Goal: Navigation & Orientation: Find specific page/section

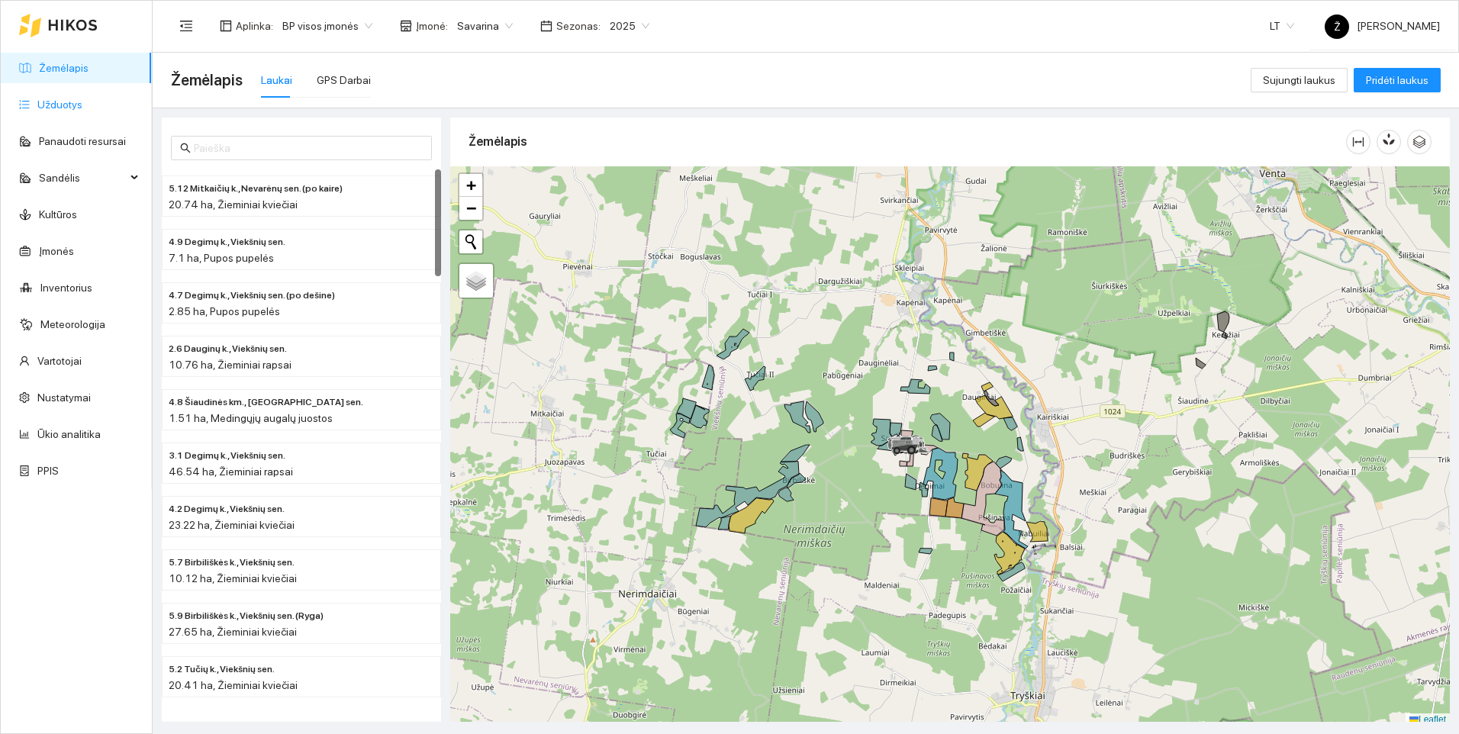
click at [82, 108] on link "Užduotys" at bounding box center [59, 104] width 45 height 12
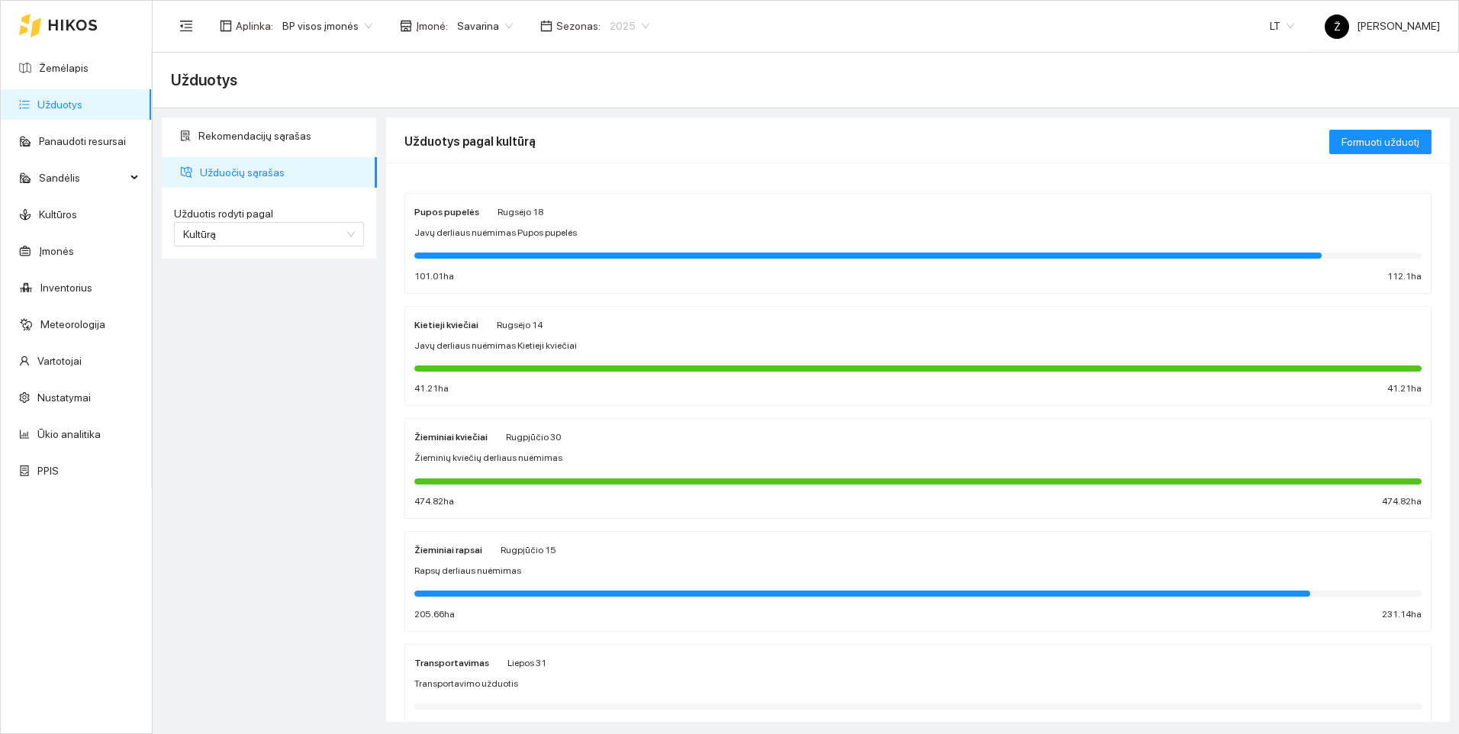
click at [627, 27] on span "2025" at bounding box center [630, 25] width 40 height 23
click at [599, 197] on div "2026" at bounding box center [616, 202] width 40 height 17
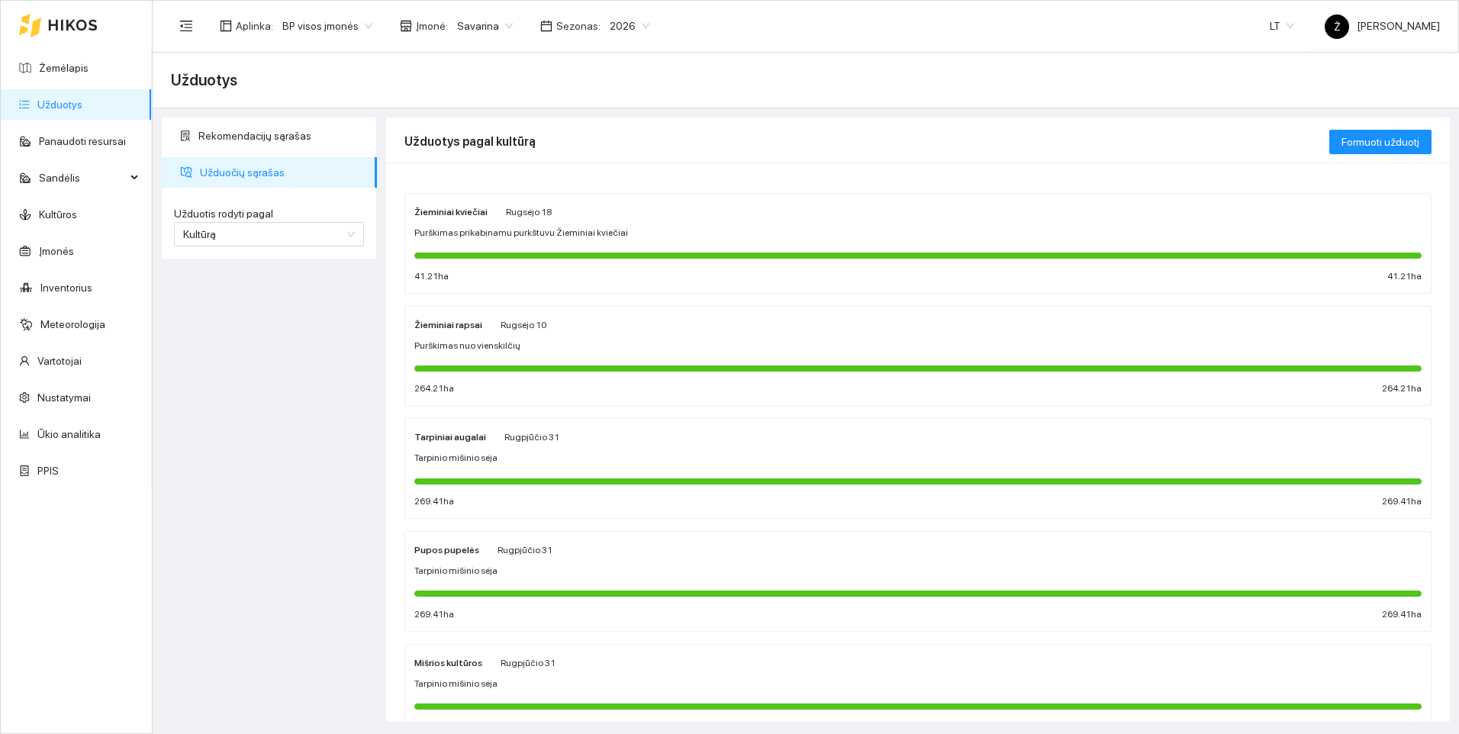
click at [564, 234] on span "Purškimas prikabinamu purkštuvu Žieminiai kviečiai" at bounding box center [521, 233] width 214 height 14
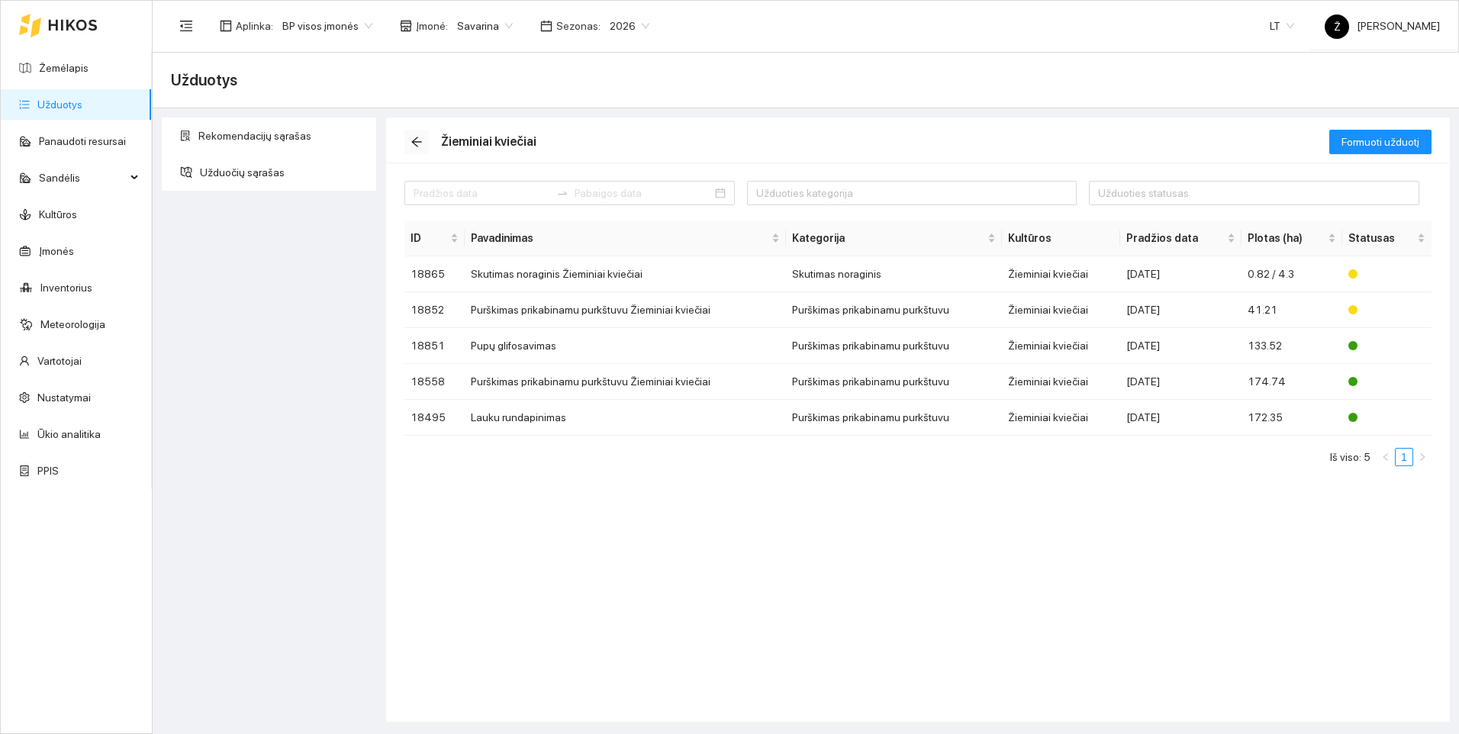
click at [420, 140] on icon "arrow-left" at bounding box center [417, 142] width 12 height 12
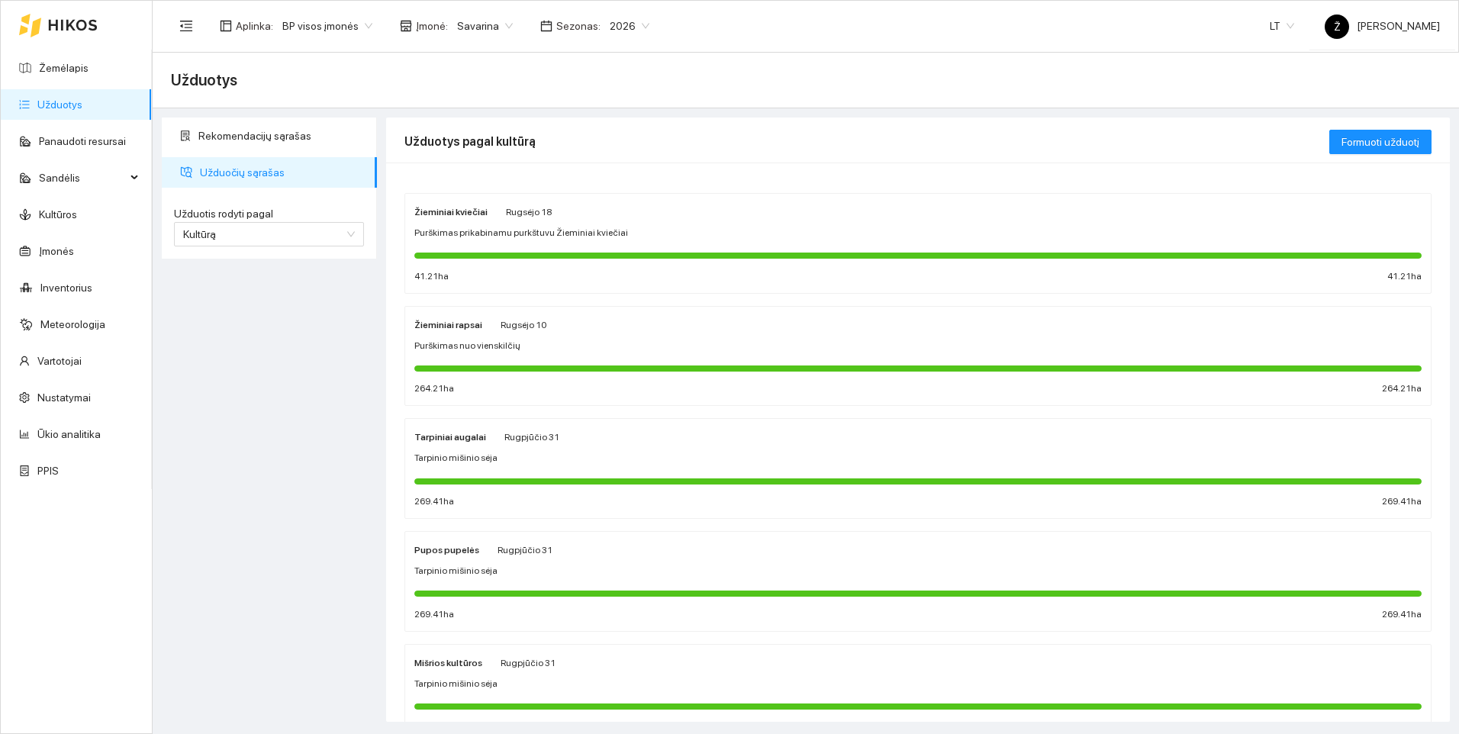
click at [322, 349] on div "Rekomendacijų sąrašas Užduočių sąrašas Užduotis rodyti pagal Kultūrą Užduotis r…" at bounding box center [269, 420] width 224 height 604
click at [83, 62] on link "Žemėlapis" at bounding box center [64, 68] width 50 height 12
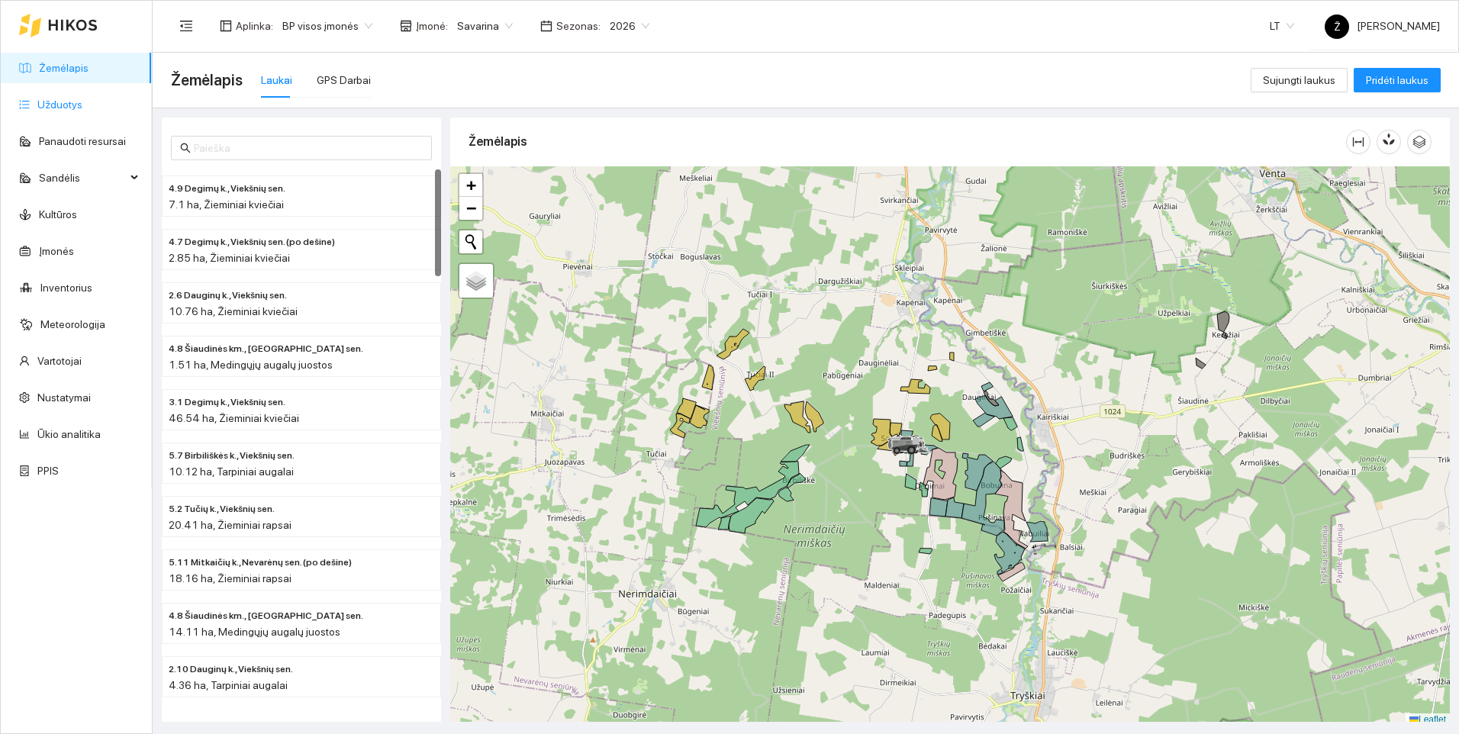
click at [82, 111] on link "Užduotys" at bounding box center [59, 104] width 45 height 12
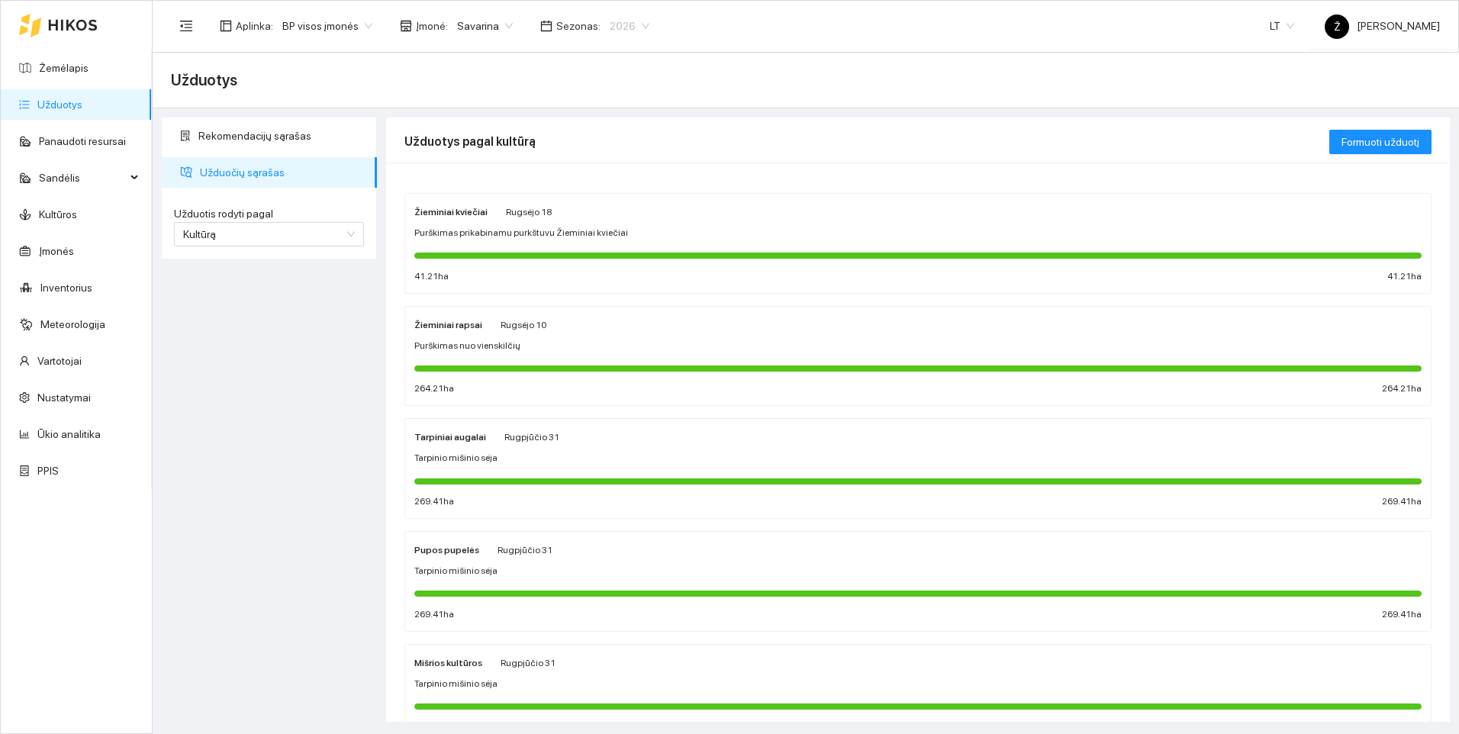
click at [628, 23] on span "2026" at bounding box center [630, 25] width 40 height 23
click at [536, 53] on div "Užduotys" at bounding box center [806, 81] width 1306 height 56
click at [495, 27] on span "Savarina" at bounding box center [485, 25] width 56 height 23
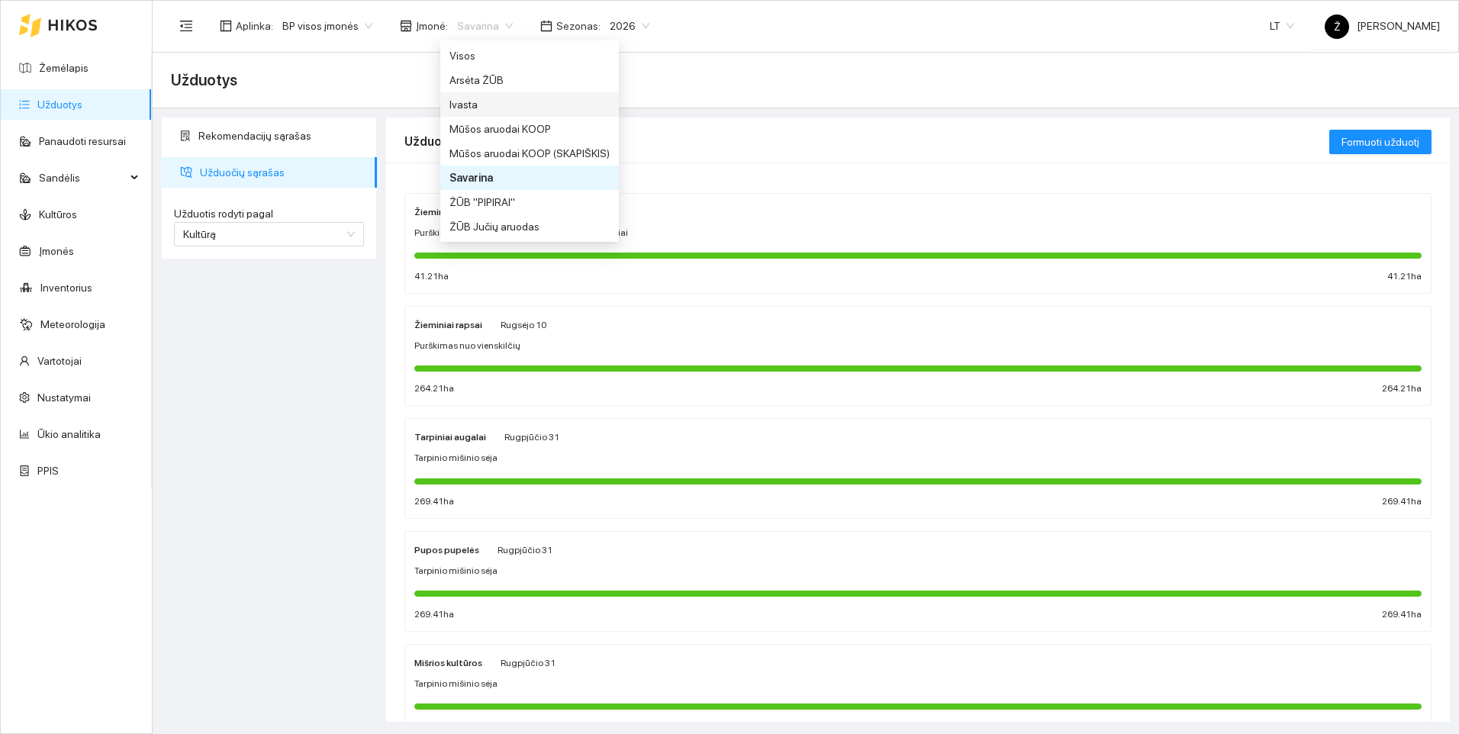
click at [478, 101] on div "Ivasta" at bounding box center [529, 104] width 160 height 17
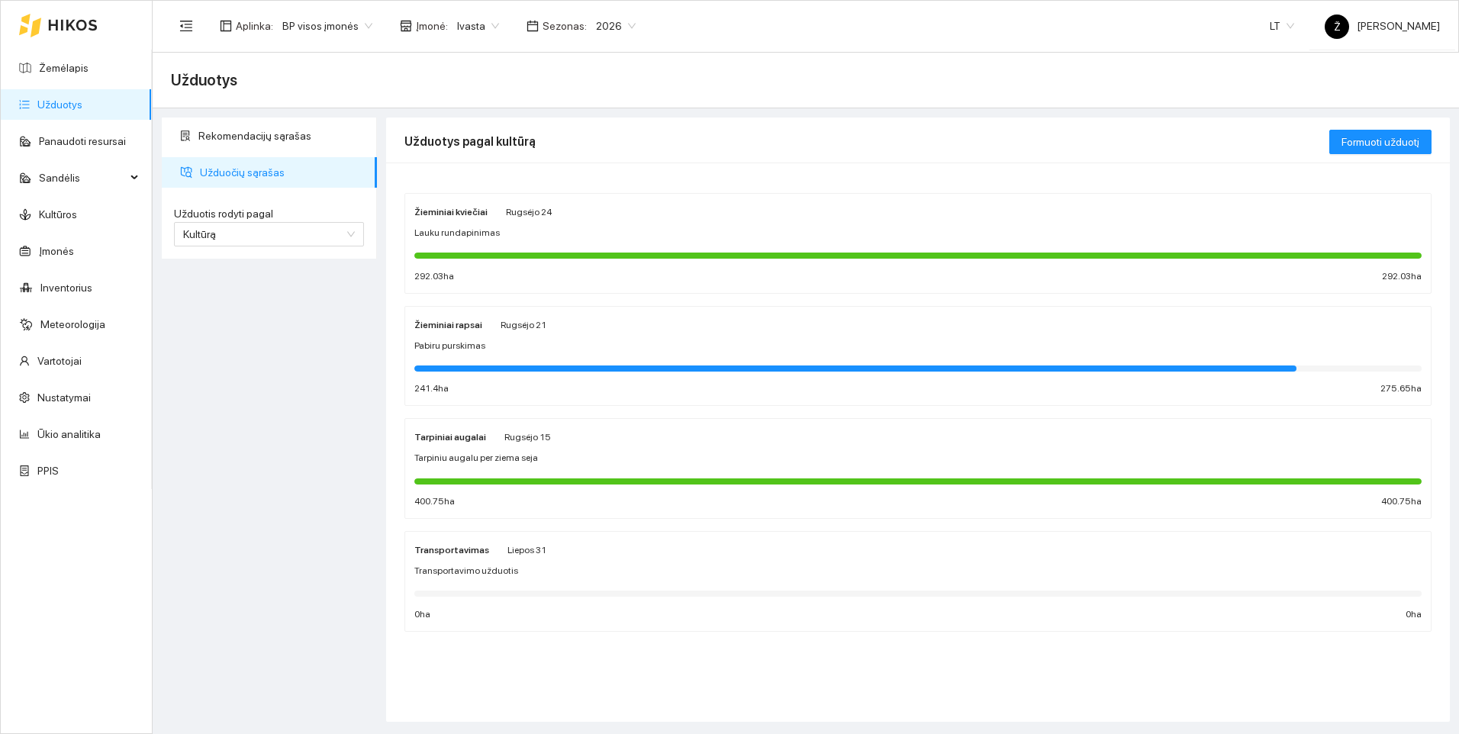
click at [487, 351] on div "Pabiru purskimas" at bounding box center [917, 346] width 1007 height 14
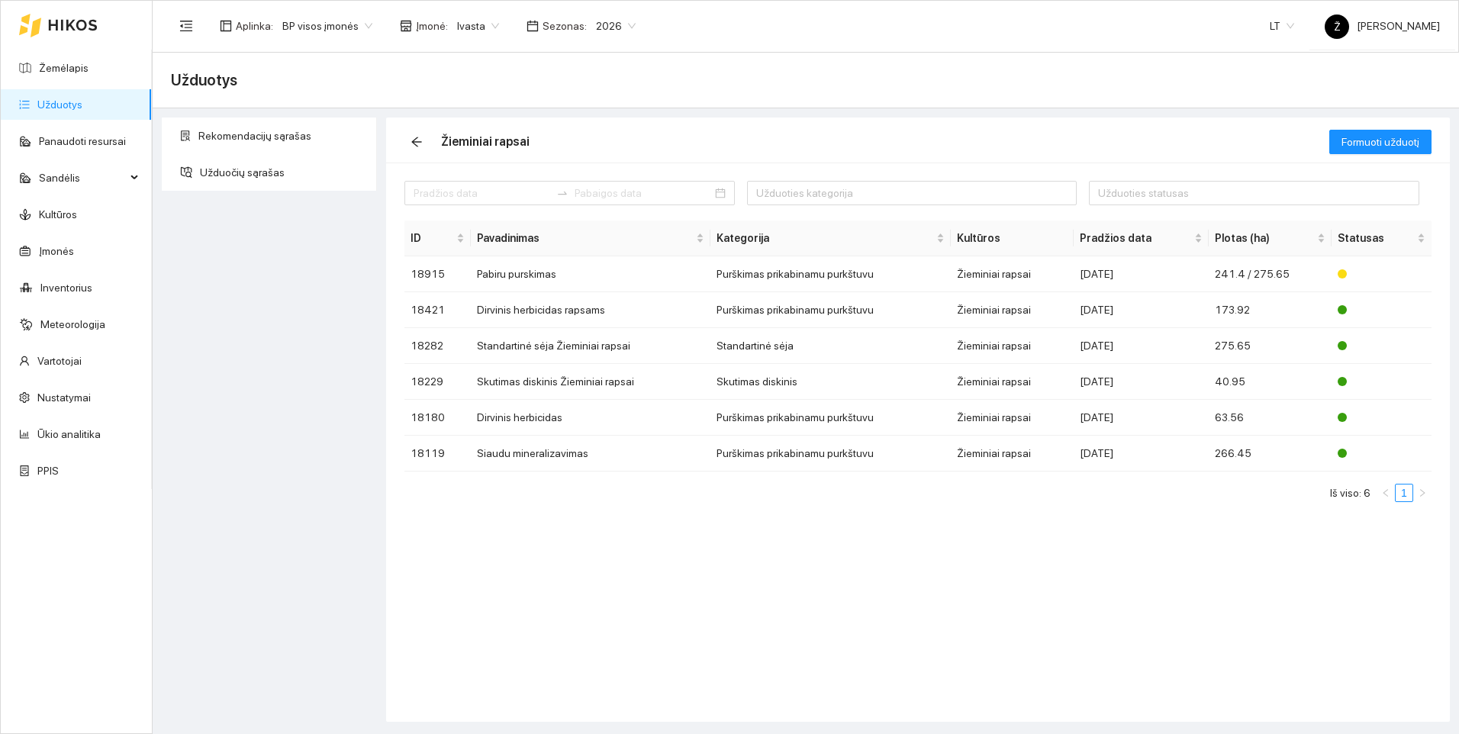
click at [291, 307] on div "Rekomendacijų sąrašas Užduočių sąrašas" at bounding box center [269, 420] width 224 height 604
click at [82, 99] on link "Užduotys" at bounding box center [59, 104] width 45 height 12
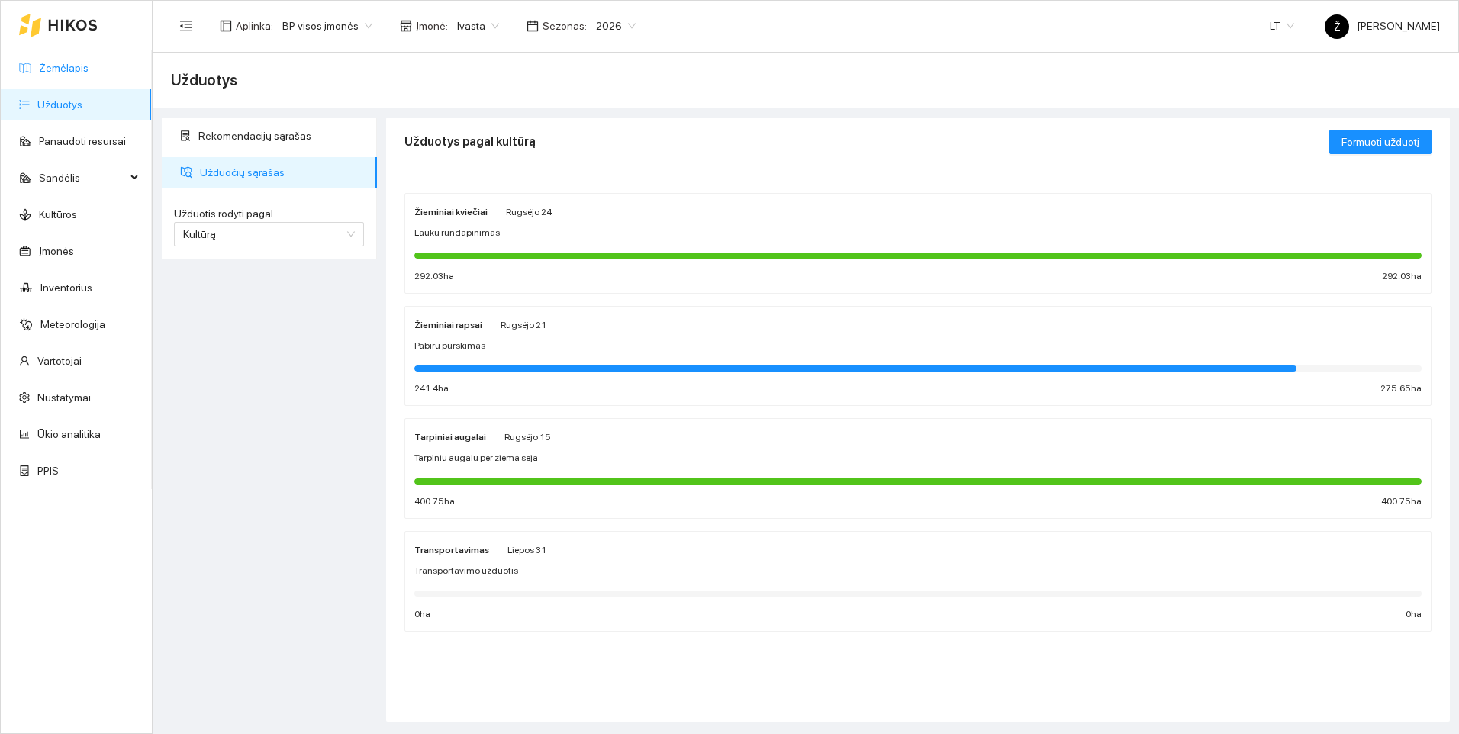
click at [49, 73] on link "Žemėlapis" at bounding box center [64, 68] width 50 height 12
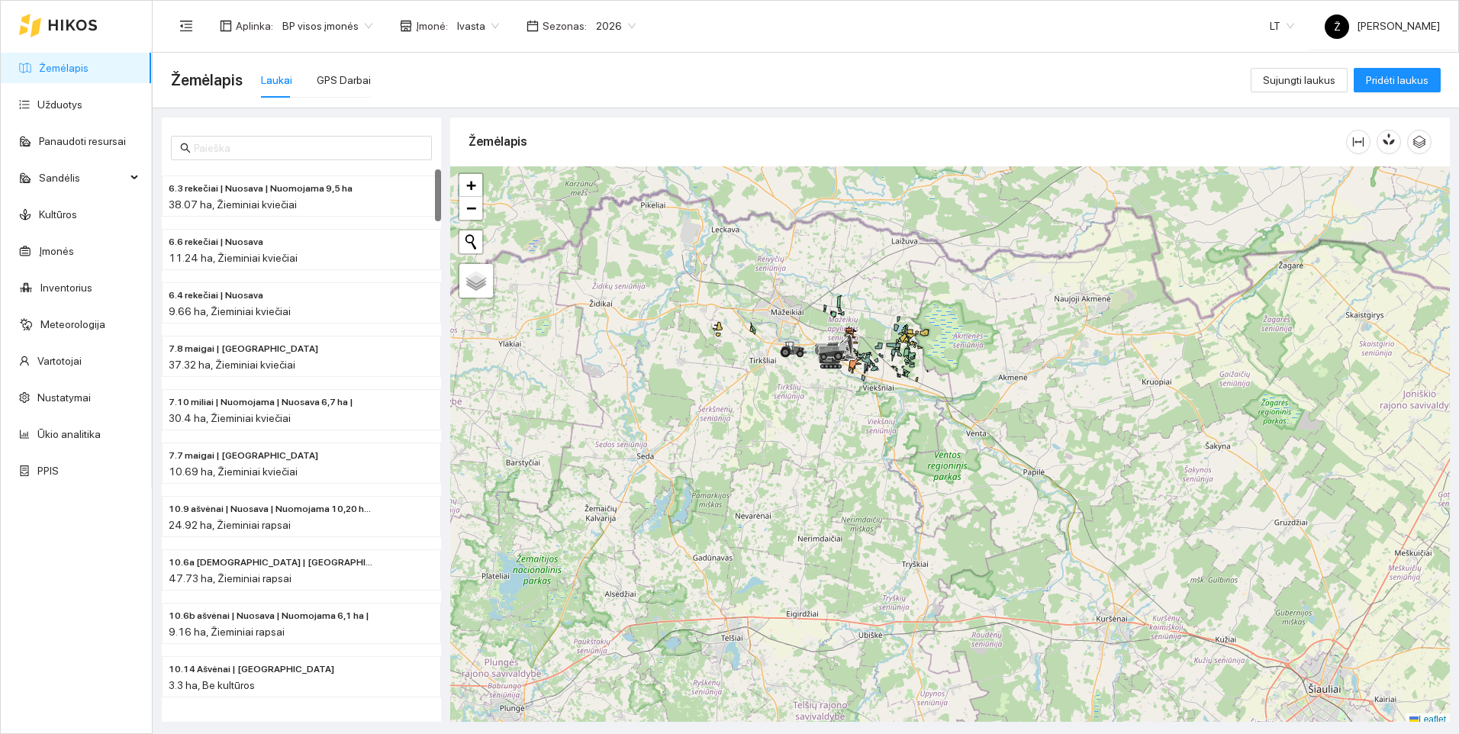
scroll to position [5, 0]
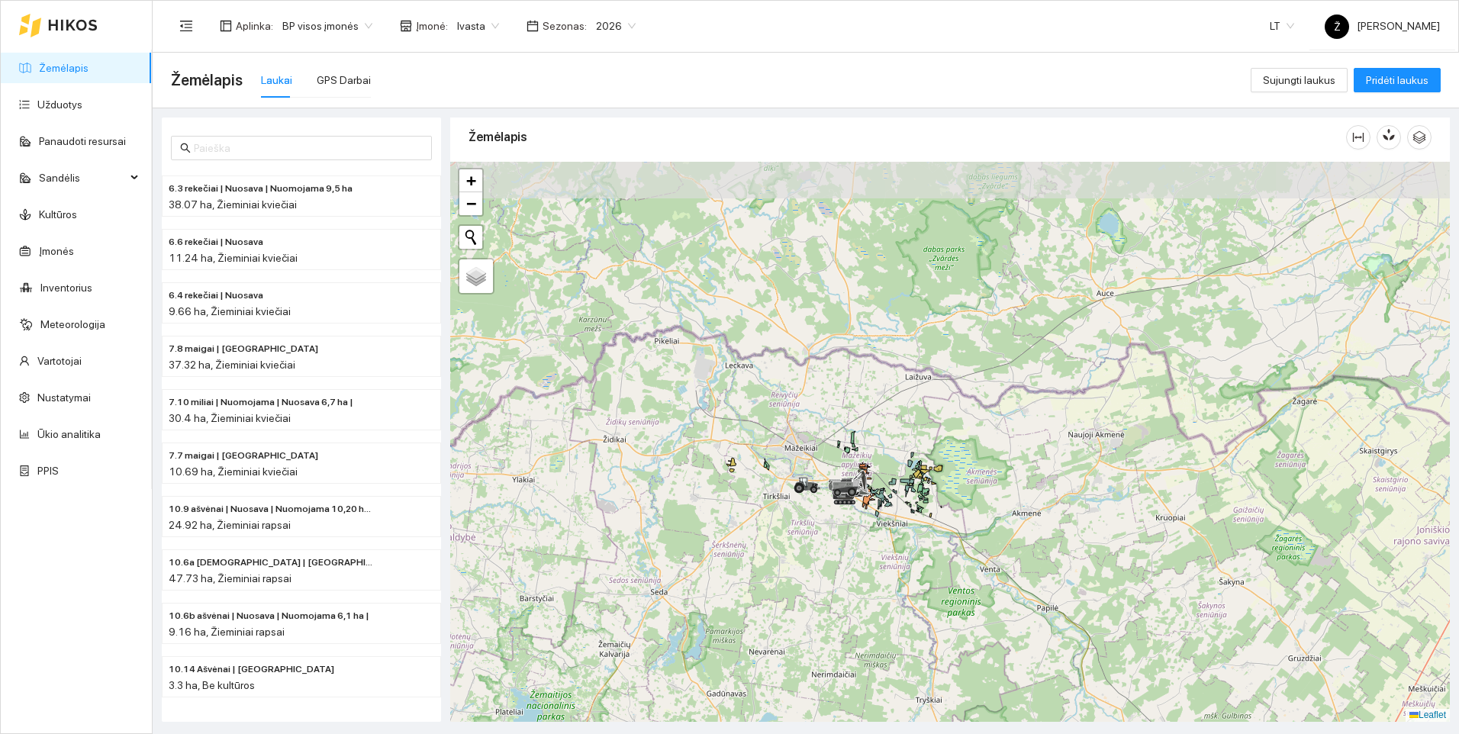
drag, startPoint x: 936, startPoint y: 379, endPoint x: 952, endPoint y: 613, distance: 234.8
click at [952, 613] on div at bounding box center [950, 442] width 1000 height 560
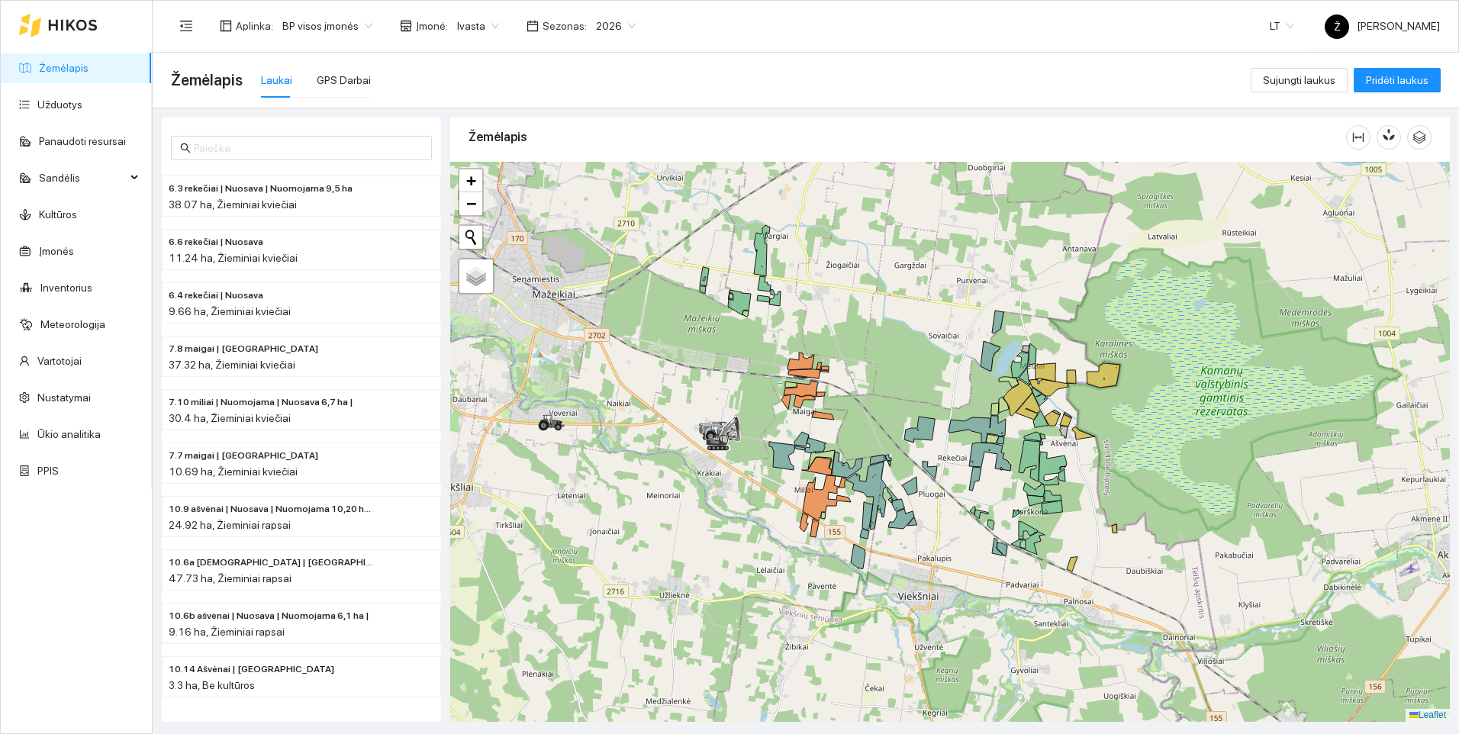
drag, startPoint x: 813, startPoint y: 567, endPoint x: 1010, endPoint y: 614, distance: 202.5
click at [1010, 614] on div at bounding box center [950, 442] width 1000 height 560
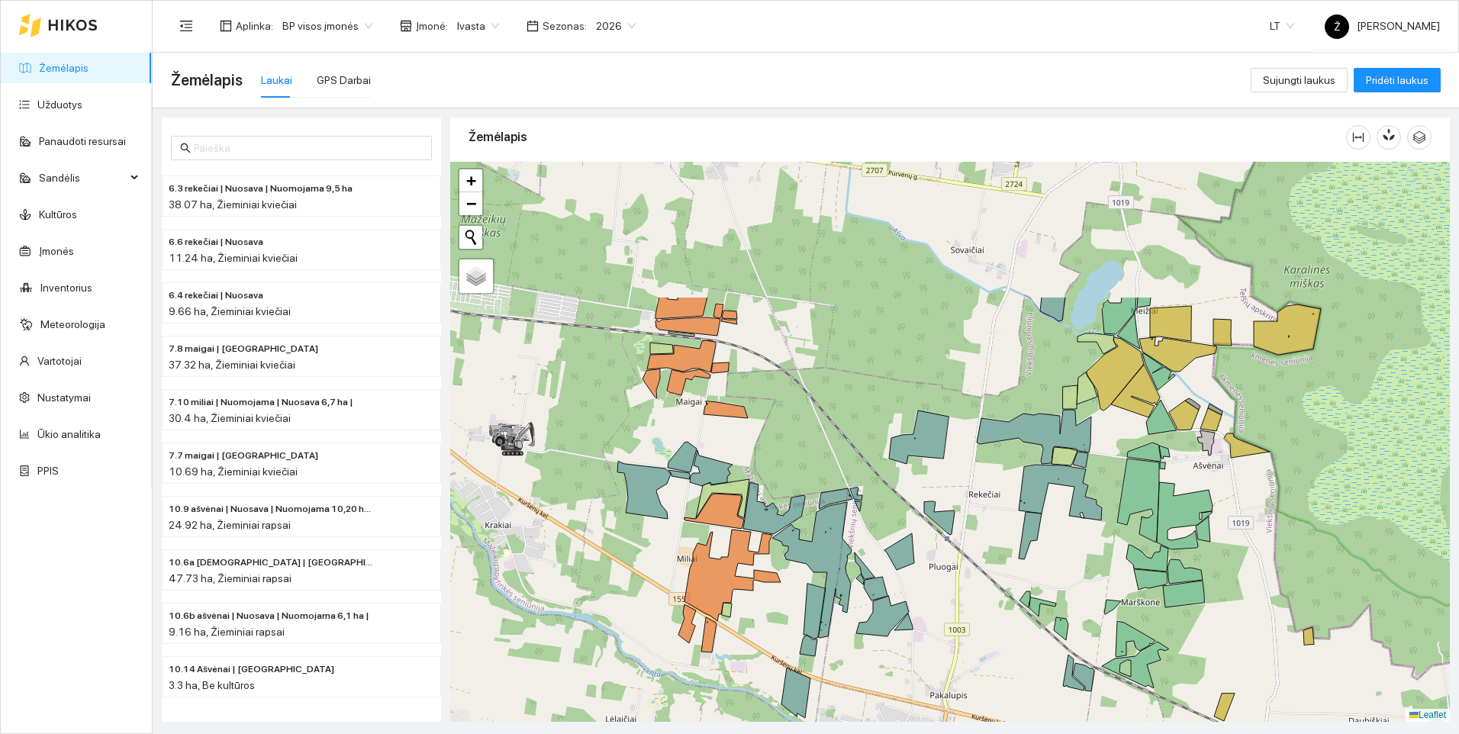
drag, startPoint x: 957, startPoint y: 524, endPoint x: 1043, endPoint y: 715, distance: 210.1
click at [1043, 715] on div at bounding box center [950, 442] width 1000 height 560
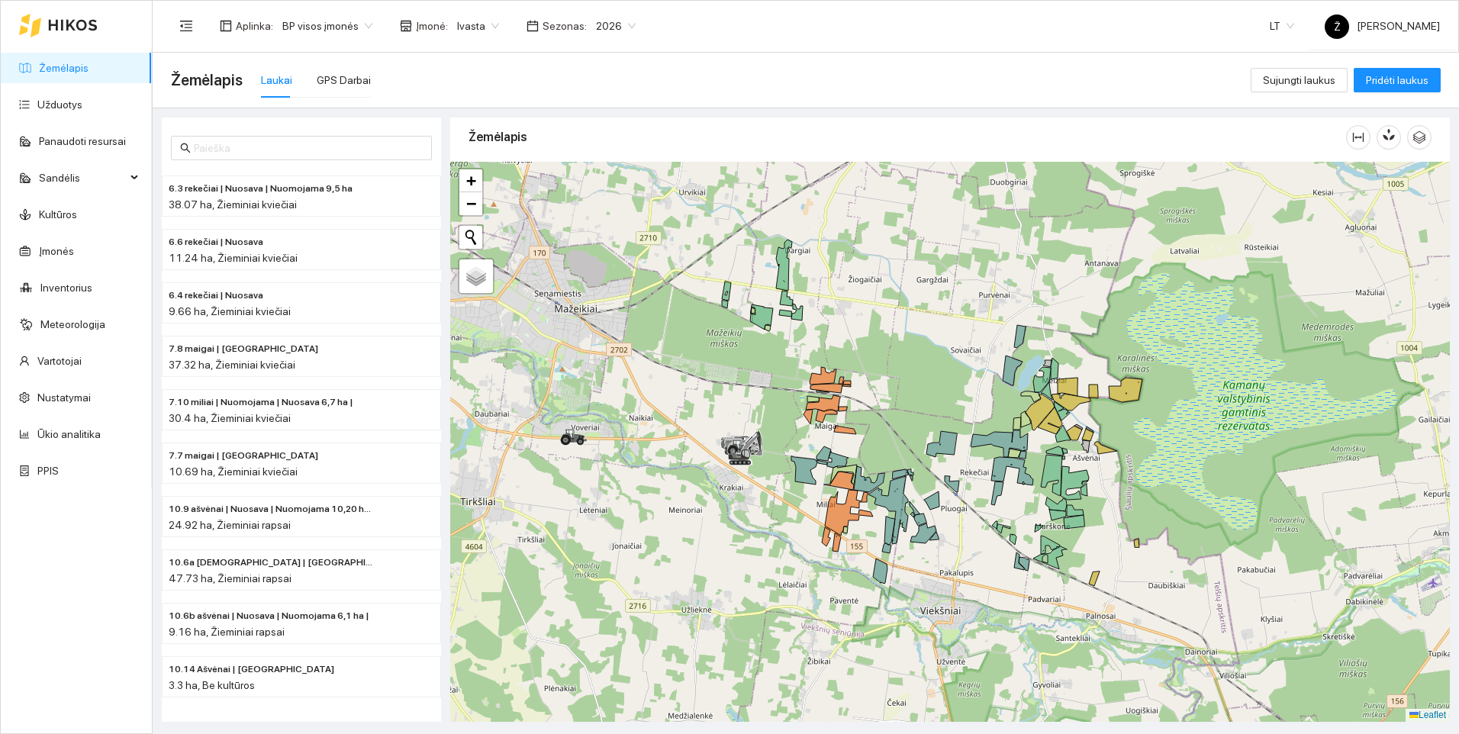
drag, startPoint x: 1007, startPoint y: 664, endPoint x: 975, endPoint y: 546, distance: 122.4
click at [975, 546] on div at bounding box center [950, 442] width 1000 height 560
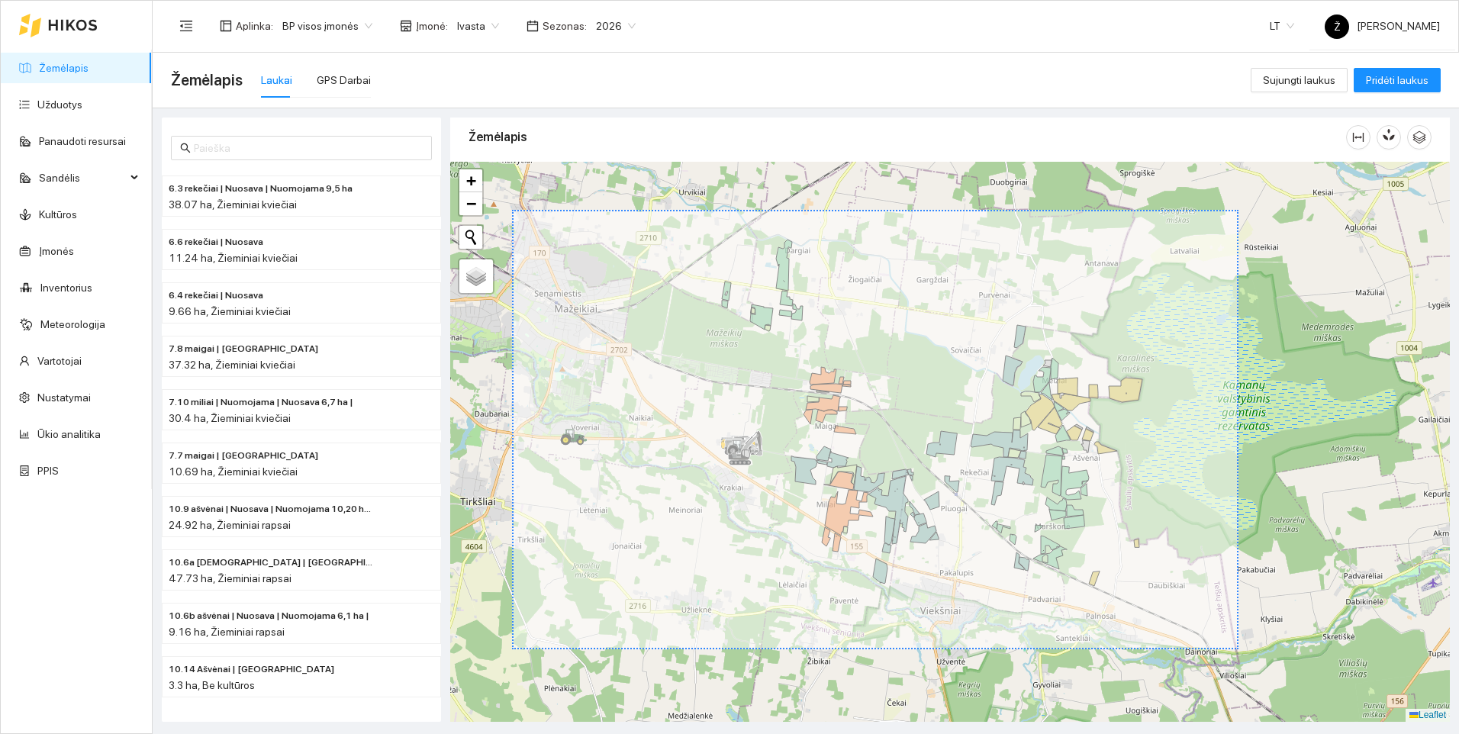
drag, startPoint x: 512, startPoint y: 210, endPoint x: 1239, endPoint y: 649, distance: 848.7
click at [1239, 649] on div at bounding box center [950, 442] width 1000 height 560
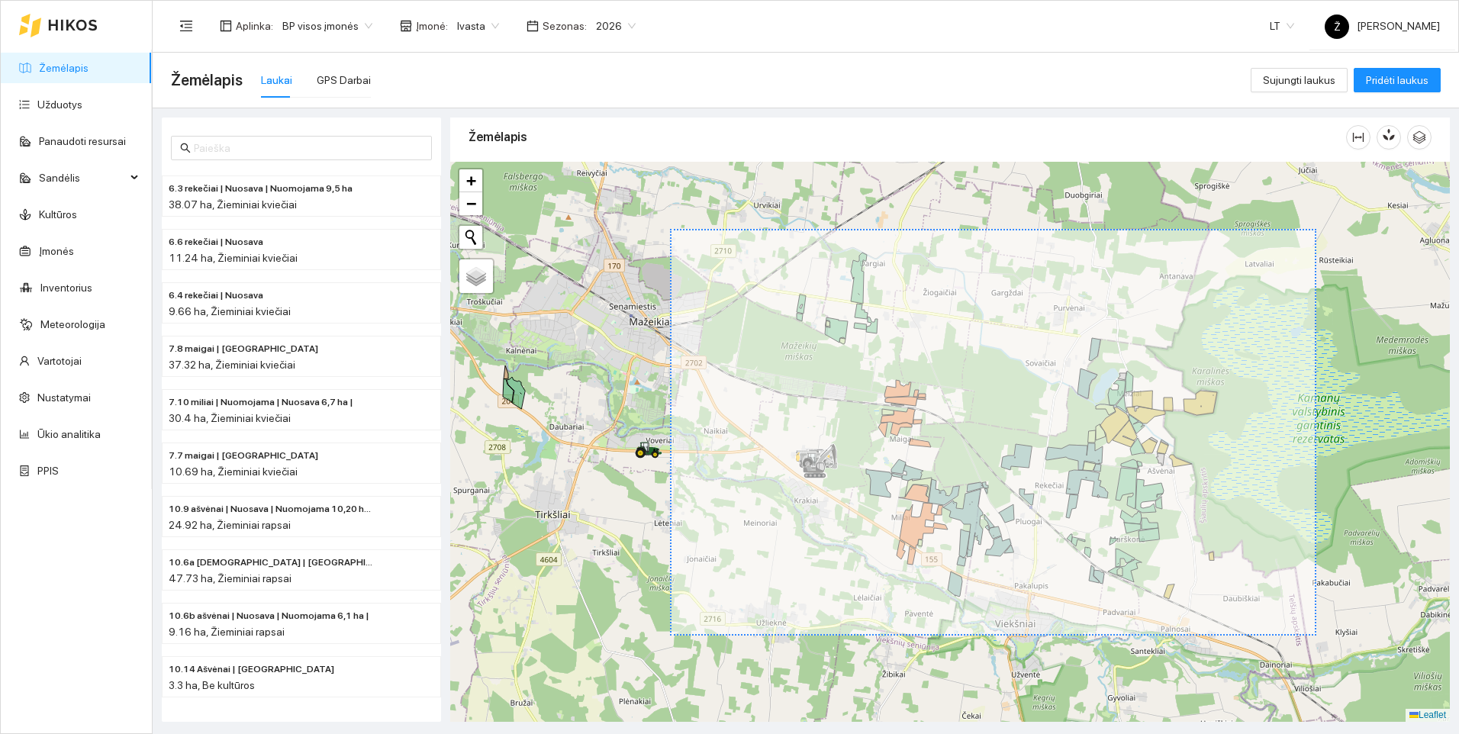
drag, startPoint x: 670, startPoint y: 229, endPoint x: 1316, endPoint y: 636, distance: 763.7
click at [1316, 636] on div at bounding box center [950, 442] width 1000 height 560
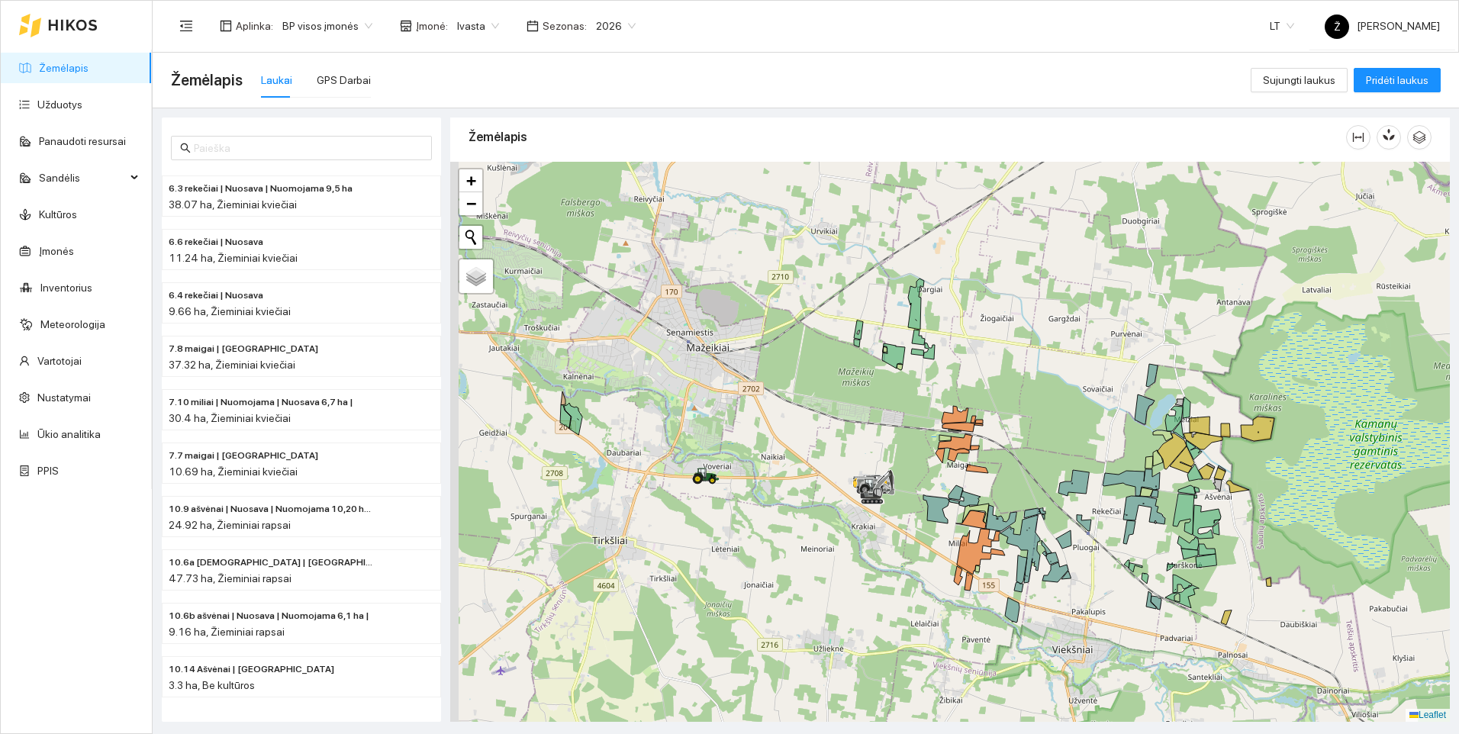
drag, startPoint x: 868, startPoint y: 260, endPoint x: 970, endPoint y: 276, distance: 102.8
click at [970, 276] on div at bounding box center [950, 442] width 1000 height 560
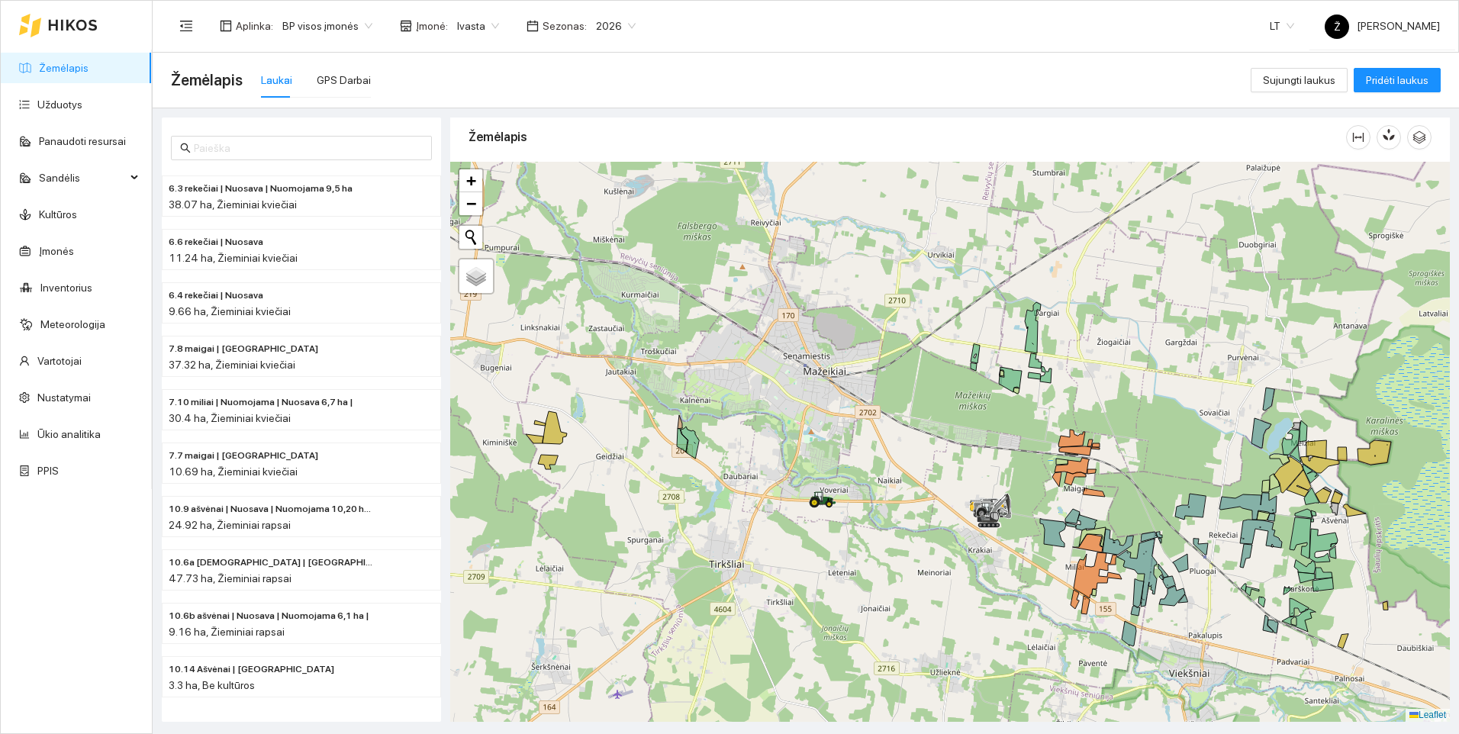
drag, startPoint x: 1213, startPoint y: 304, endPoint x: 1132, endPoint y: 296, distance: 80.6
click at [1132, 296] on div at bounding box center [950, 442] width 1000 height 560
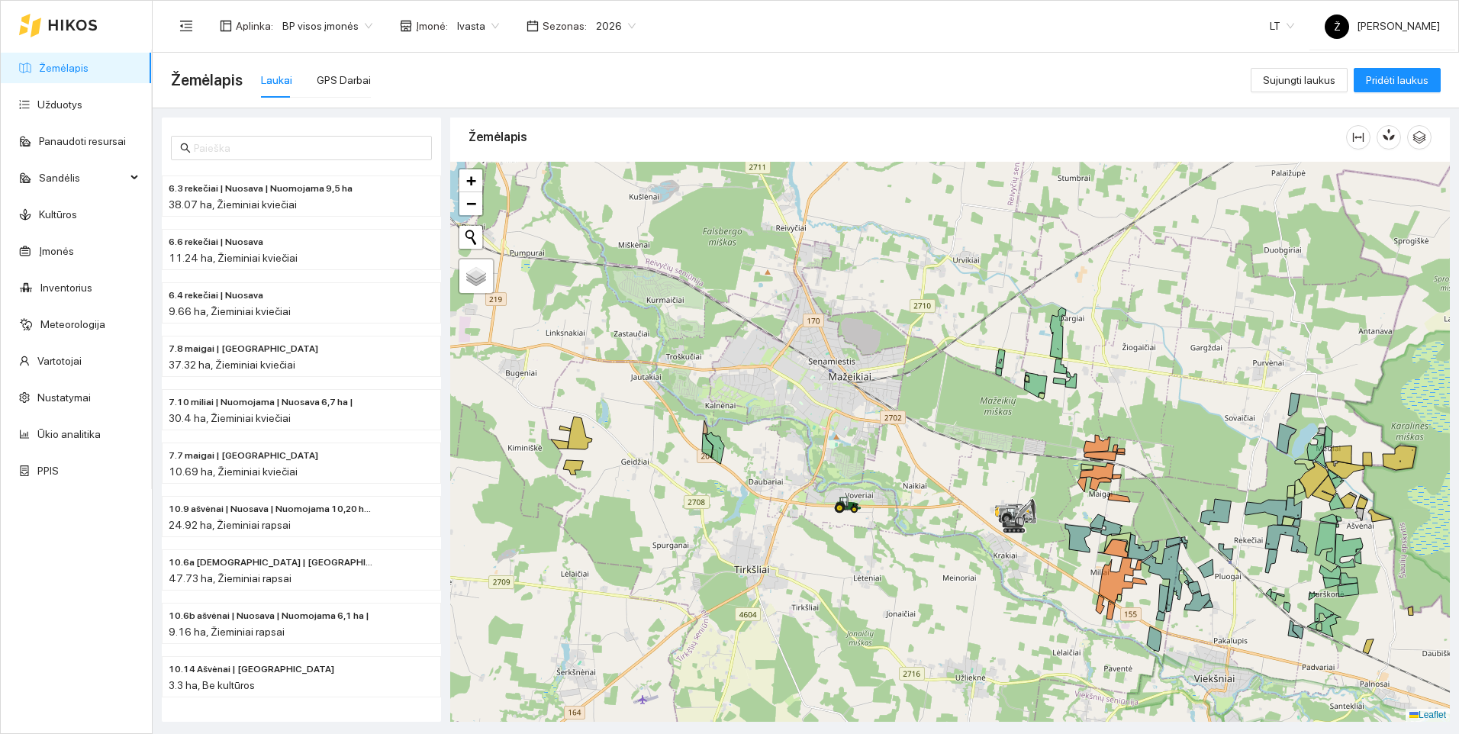
drag, startPoint x: 492, startPoint y: 217, endPoint x: 517, endPoint y: 223, distance: 25.7
click at [517, 223] on div at bounding box center [950, 442] width 1000 height 560
click at [513, 223] on div at bounding box center [950, 442] width 1000 height 560
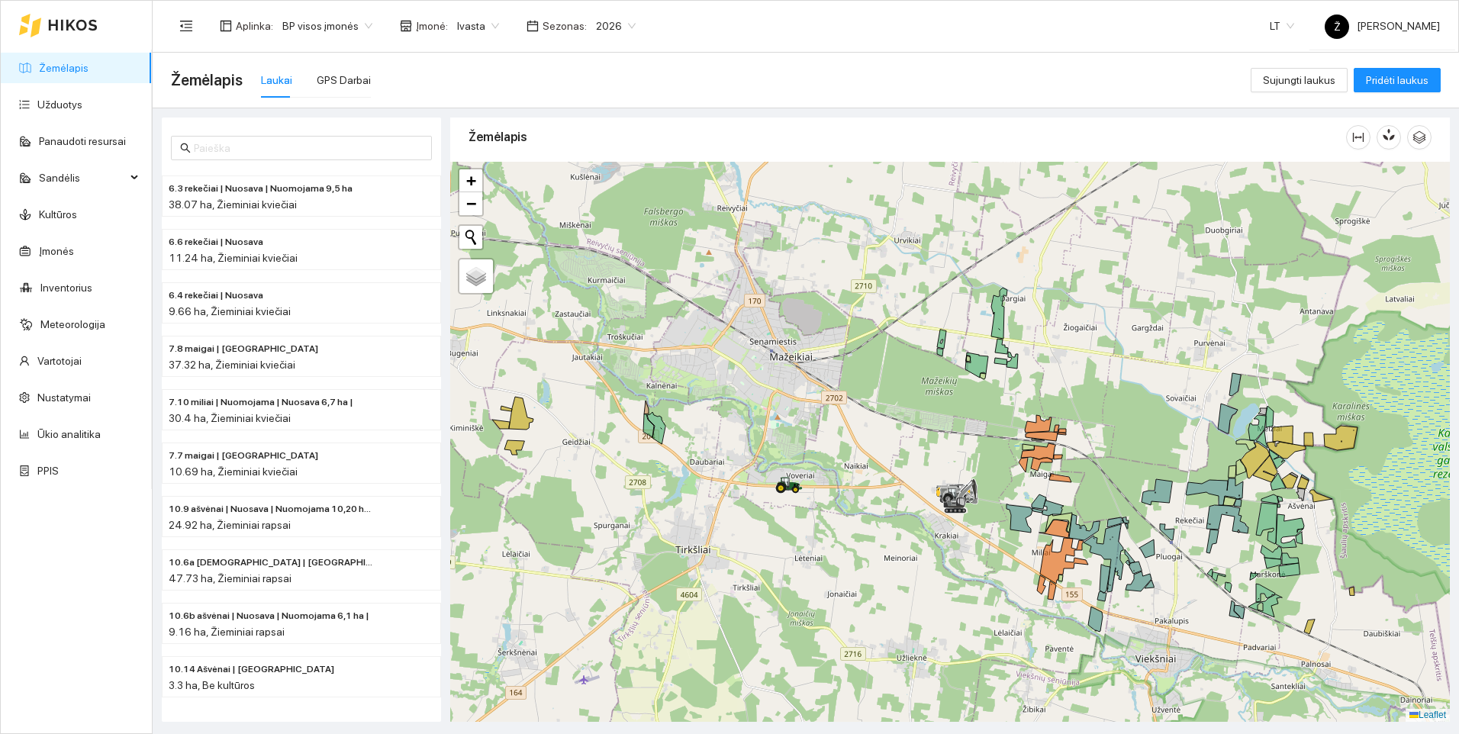
drag, startPoint x: 832, startPoint y: 302, endPoint x: 773, endPoint y: 282, distance: 62.0
click at [773, 282] on div at bounding box center [950, 442] width 1000 height 560
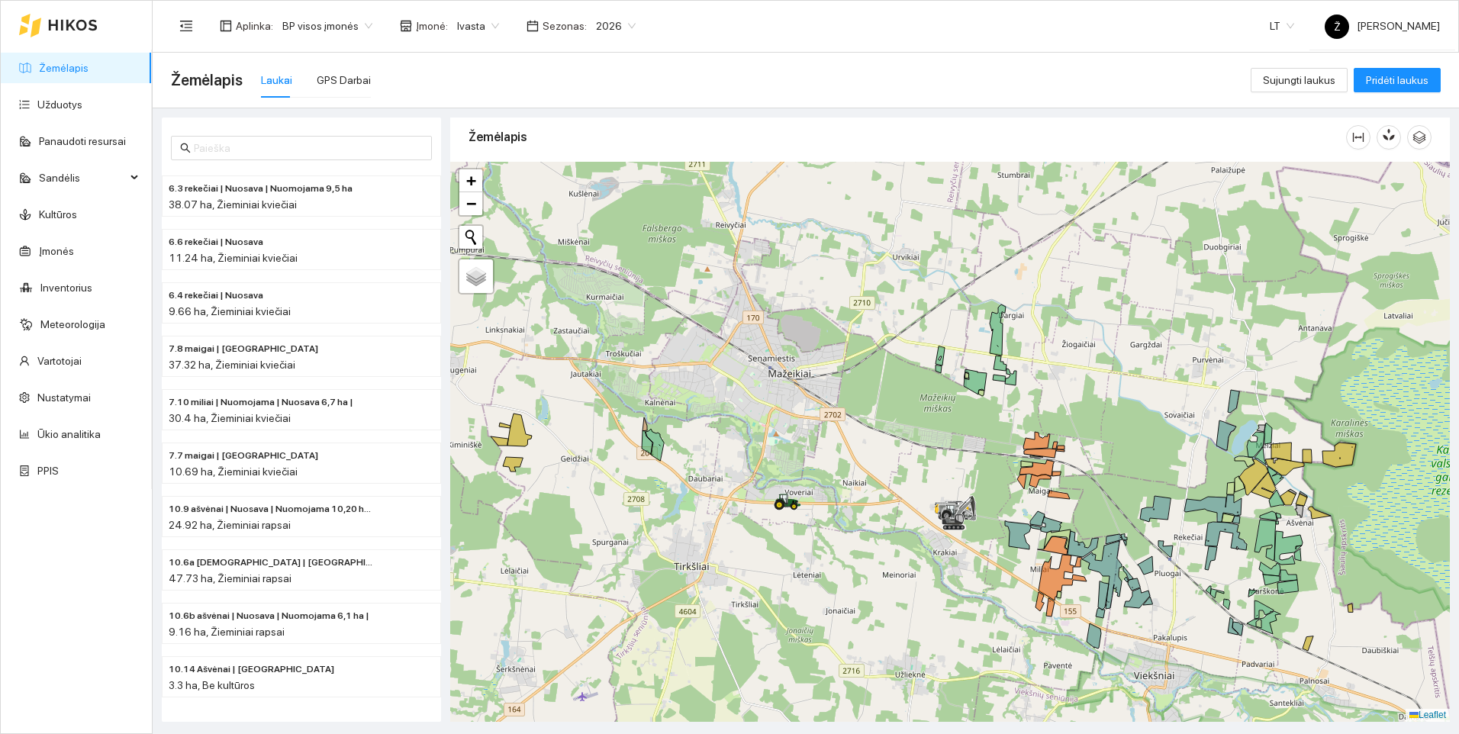
drag, startPoint x: 639, startPoint y: 301, endPoint x: 637, endPoint y: 318, distance: 16.9
click at [637, 318] on div at bounding box center [950, 442] width 1000 height 560
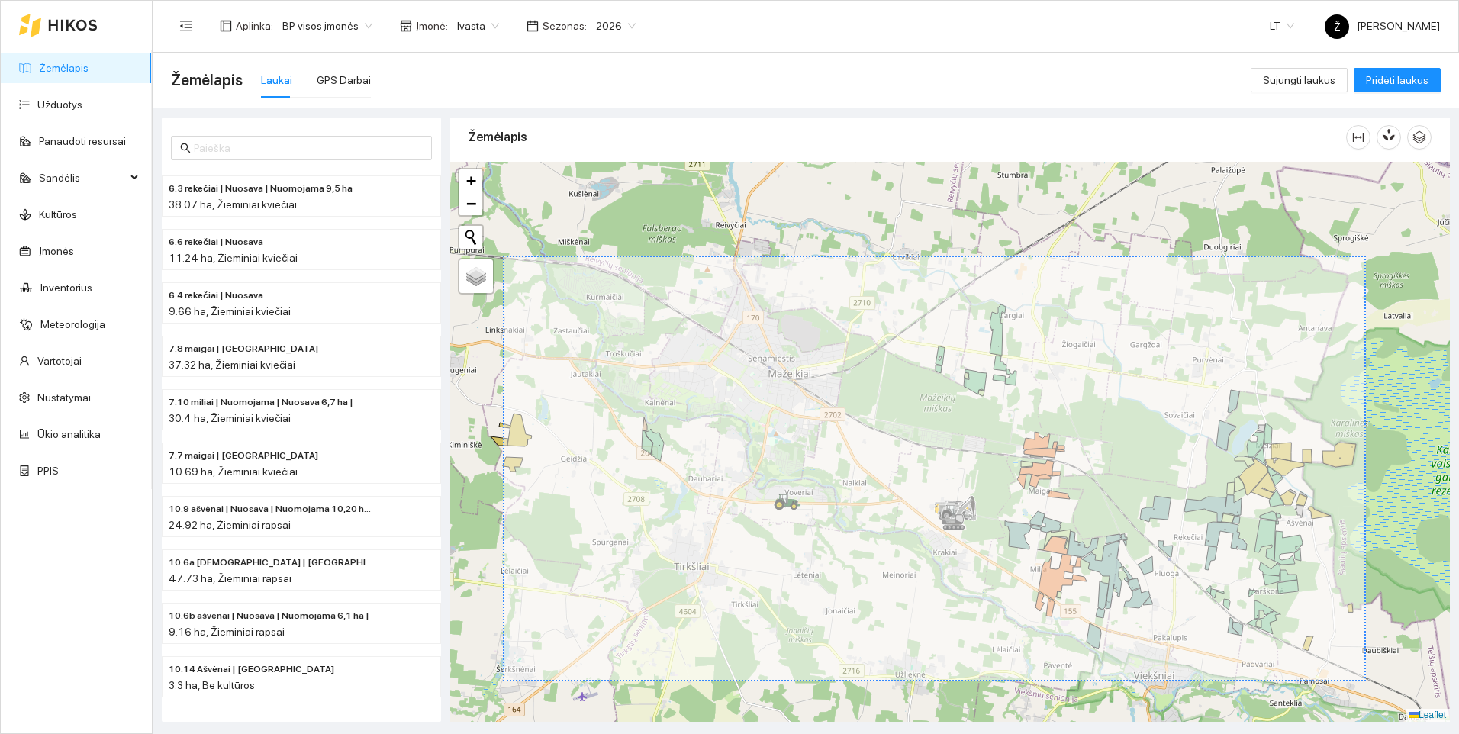
drag, startPoint x: 503, startPoint y: 256, endPoint x: 1361, endPoint y: 640, distance: 940.4
click at [1359, 653] on div at bounding box center [950, 442] width 1000 height 560
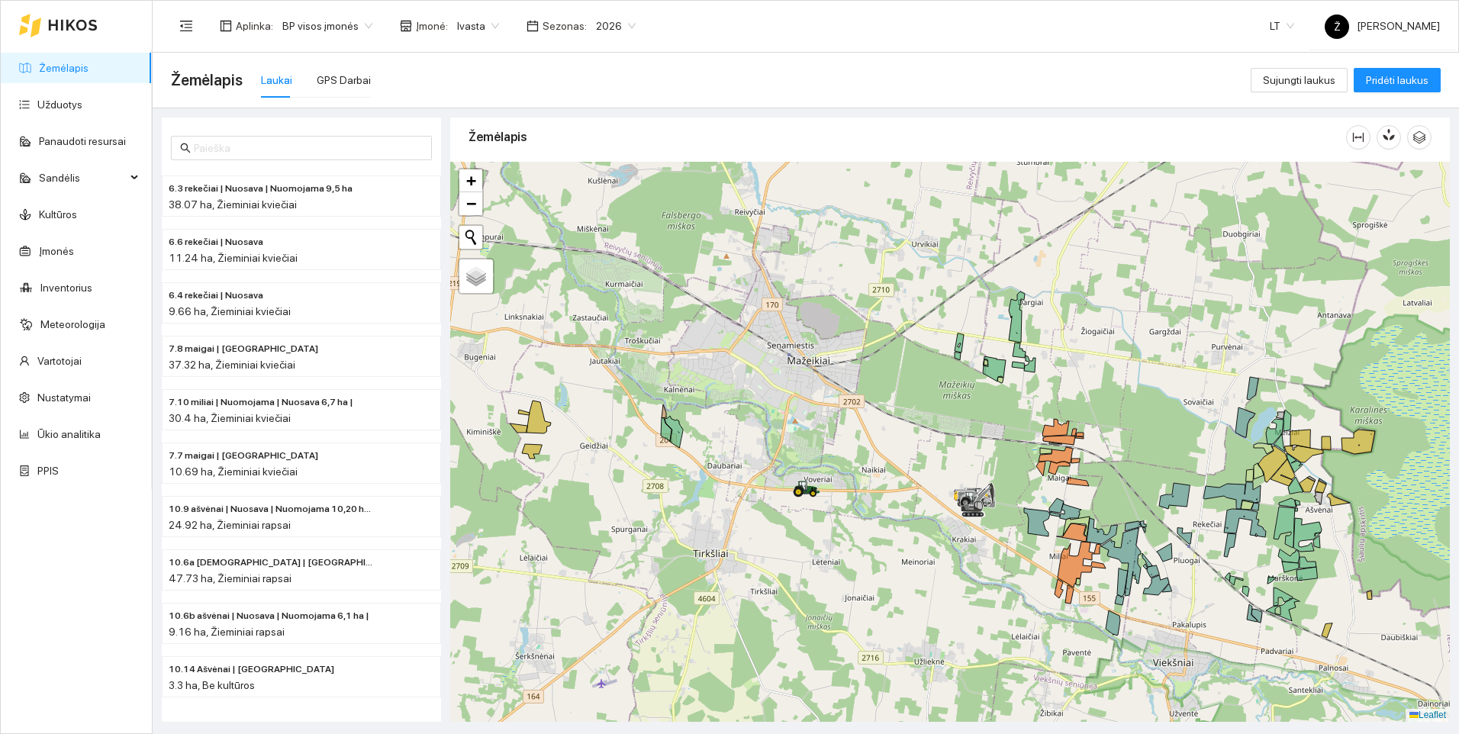
click at [905, 214] on div at bounding box center [950, 442] width 1000 height 560
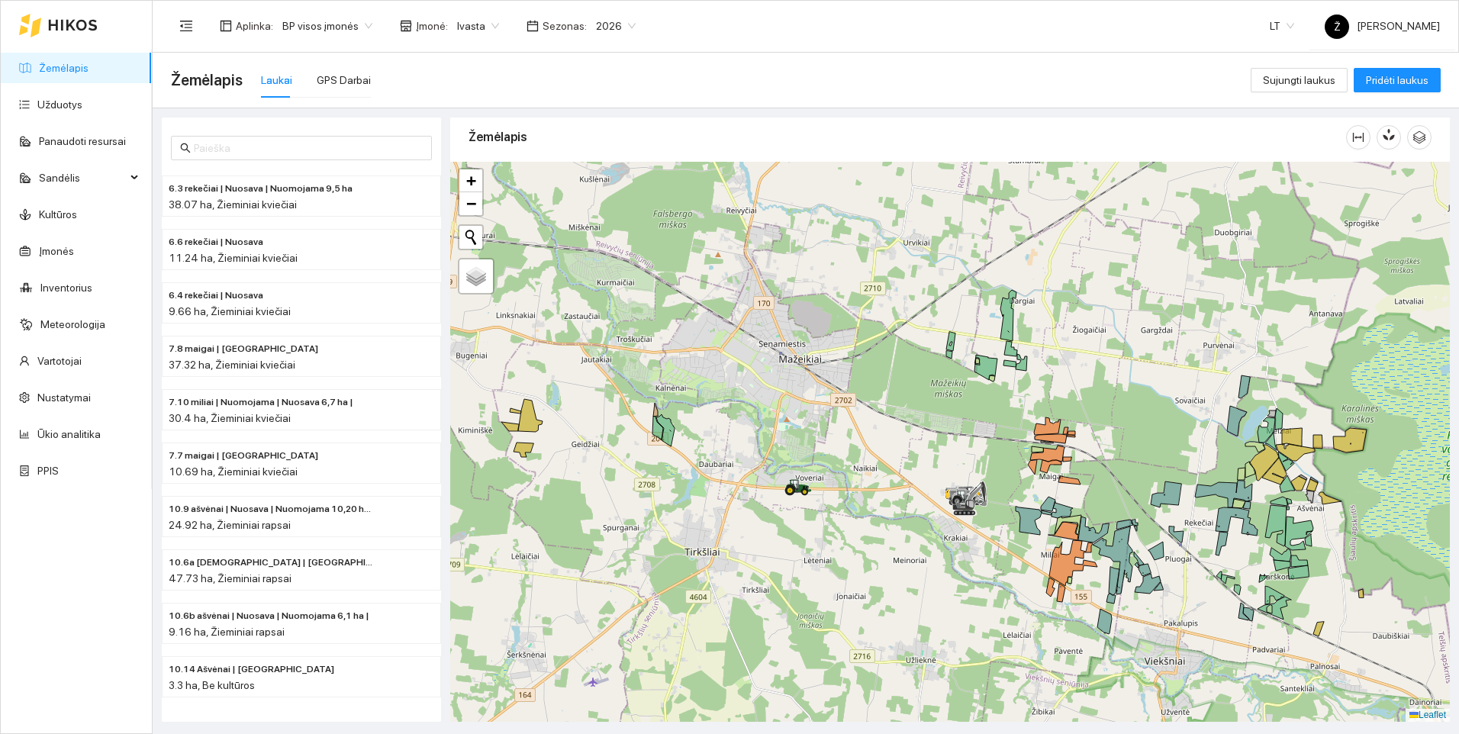
drag, startPoint x: 895, startPoint y: 420, endPoint x: 968, endPoint y: 430, distance: 74.0
click at [968, 430] on div at bounding box center [950, 442] width 1000 height 560
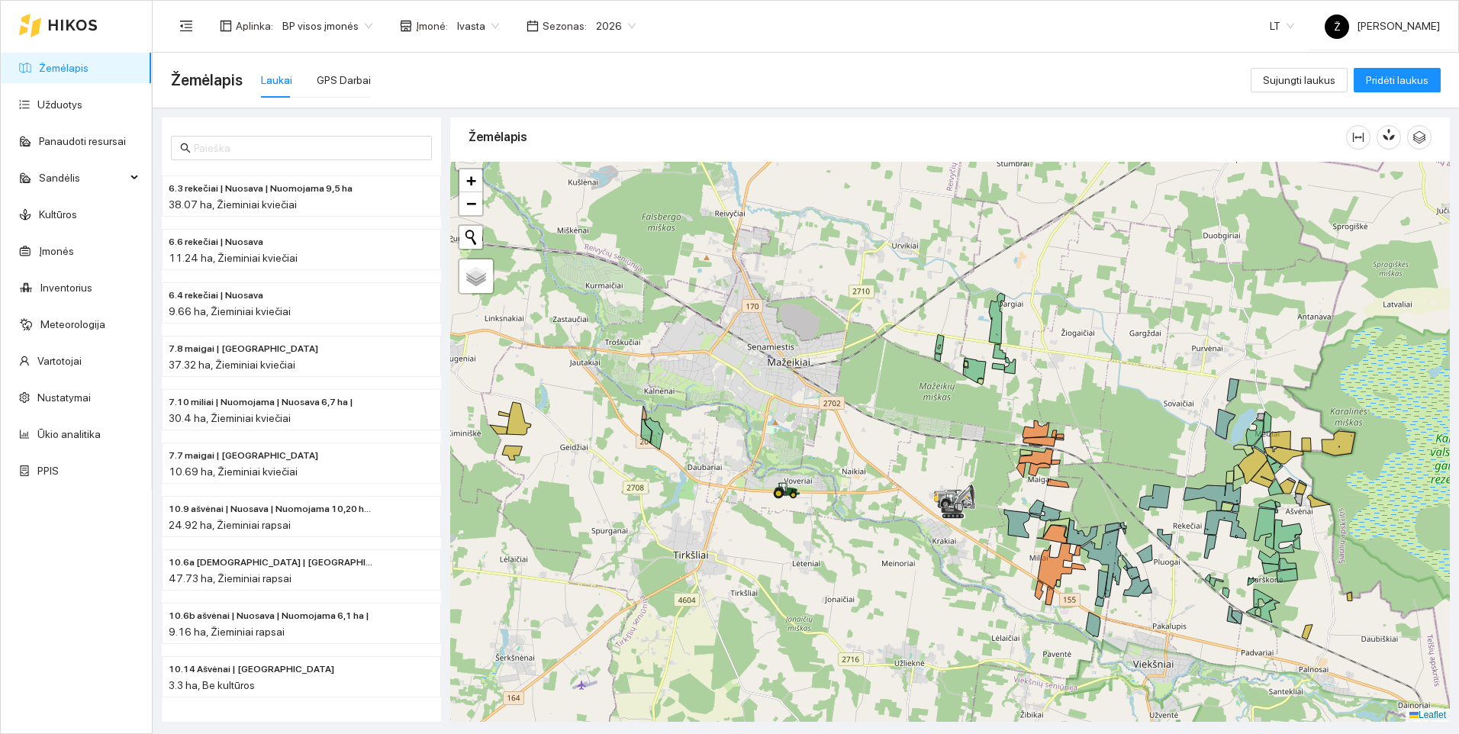
drag, startPoint x: 472, startPoint y: 311, endPoint x: 461, endPoint y: 314, distance: 11.8
click at [461, 314] on div at bounding box center [950, 442] width 1000 height 560
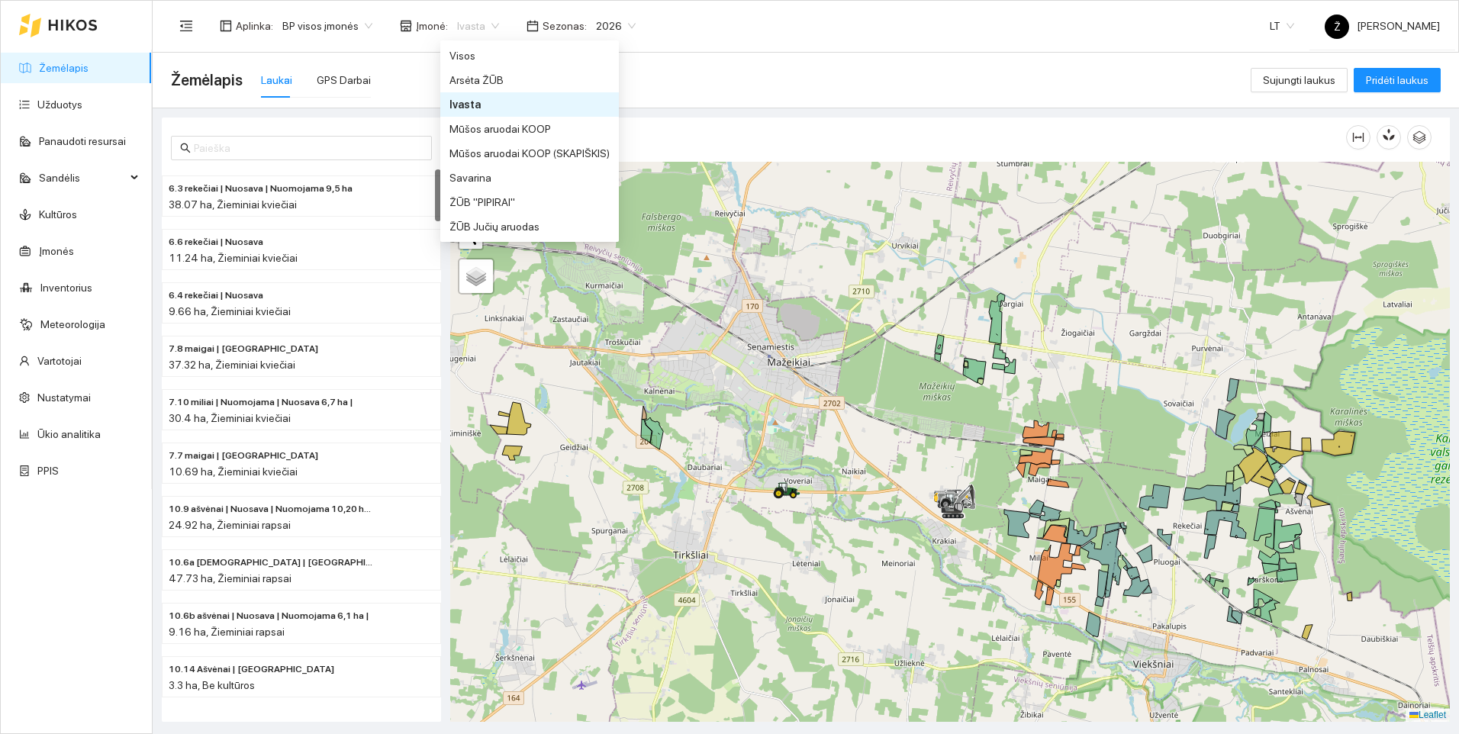
click at [489, 18] on span "Ivasta" at bounding box center [478, 25] width 42 height 23
click at [466, 181] on div "Savarina" at bounding box center [529, 177] width 160 height 17
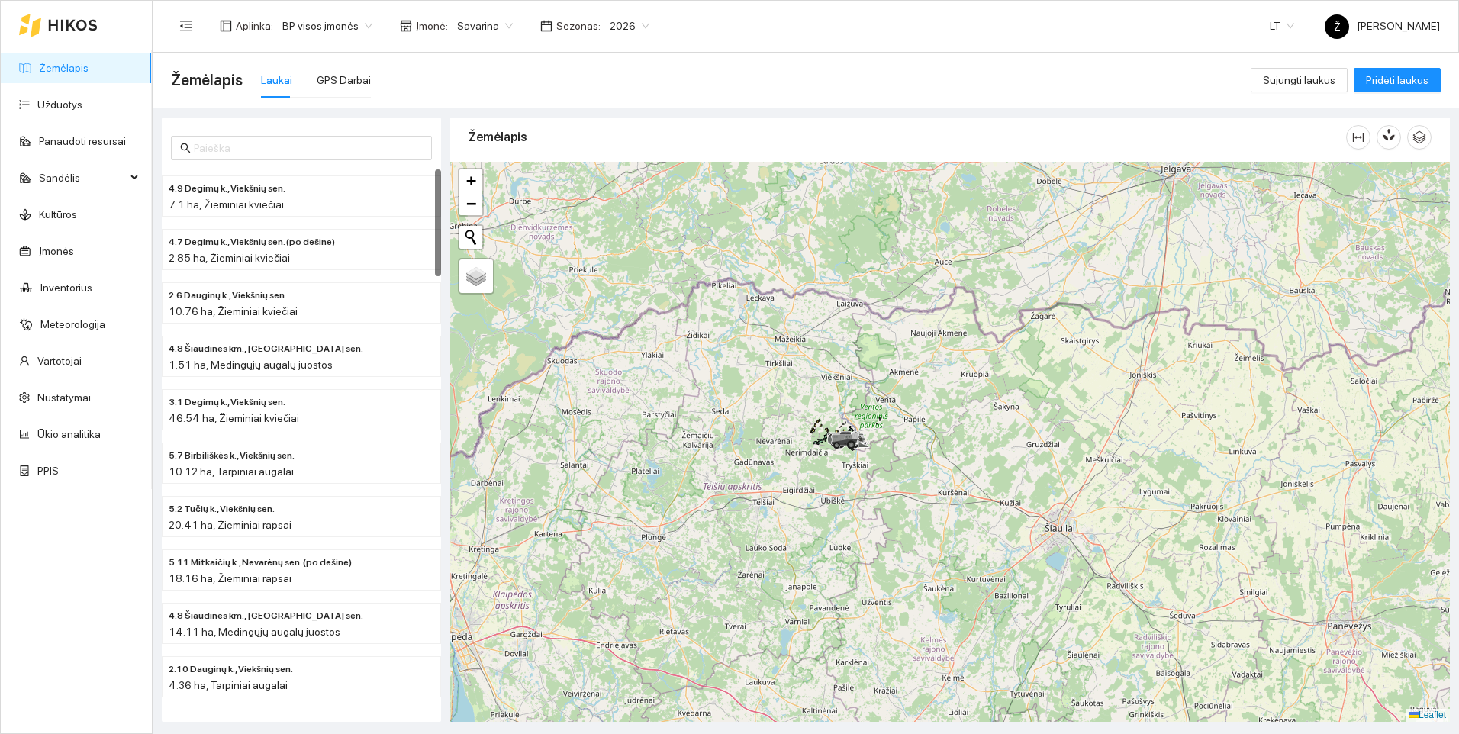
drag, startPoint x: 768, startPoint y: 430, endPoint x: 949, endPoint y: 395, distance: 184.4
click at [949, 395] on div at bounding box center [950, 442] width 1000 height 560
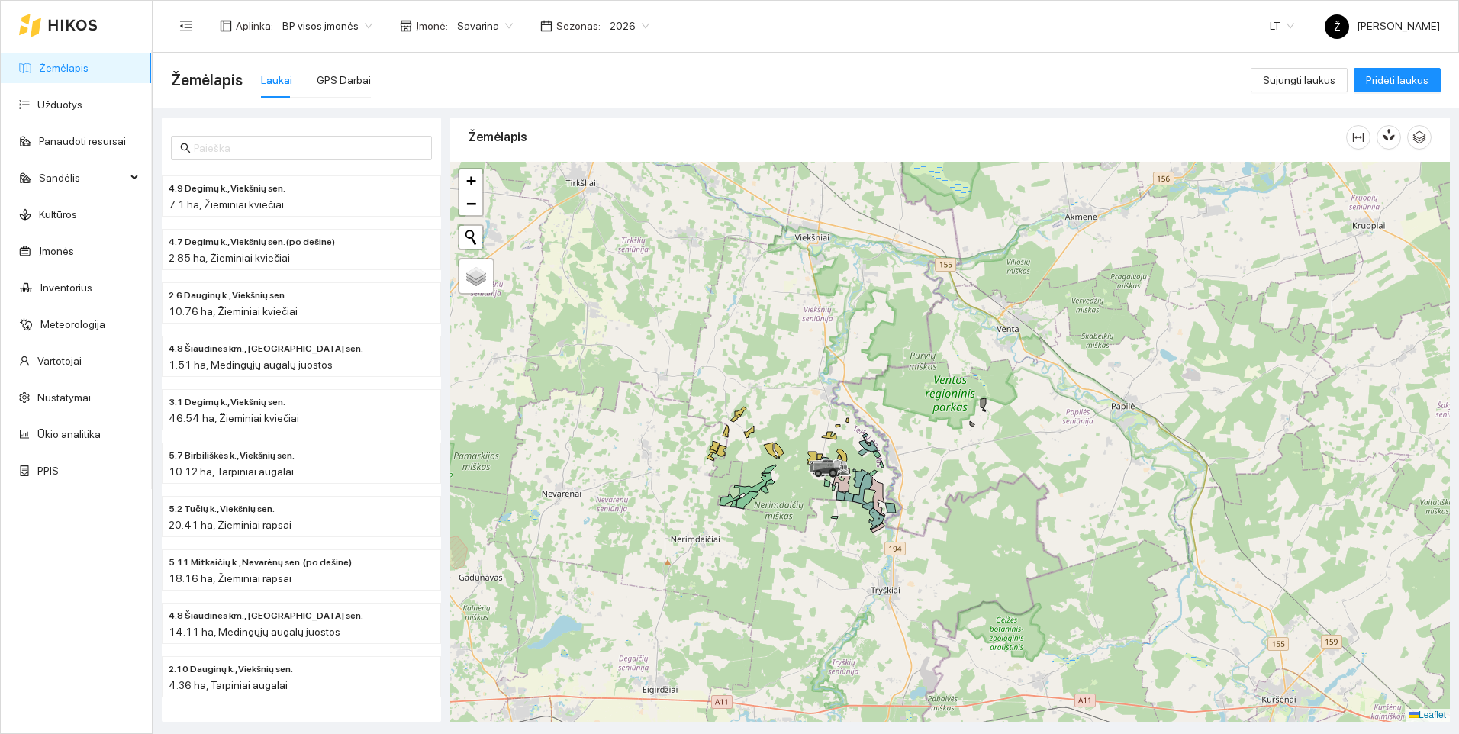
drag, startPoint x: 761, startPoint y: 431, endPoint x: 943, endPoint y: 414, distance: 183.2
click at [996, 394] on div at bounding box center [950, 442] width 1000 height 560
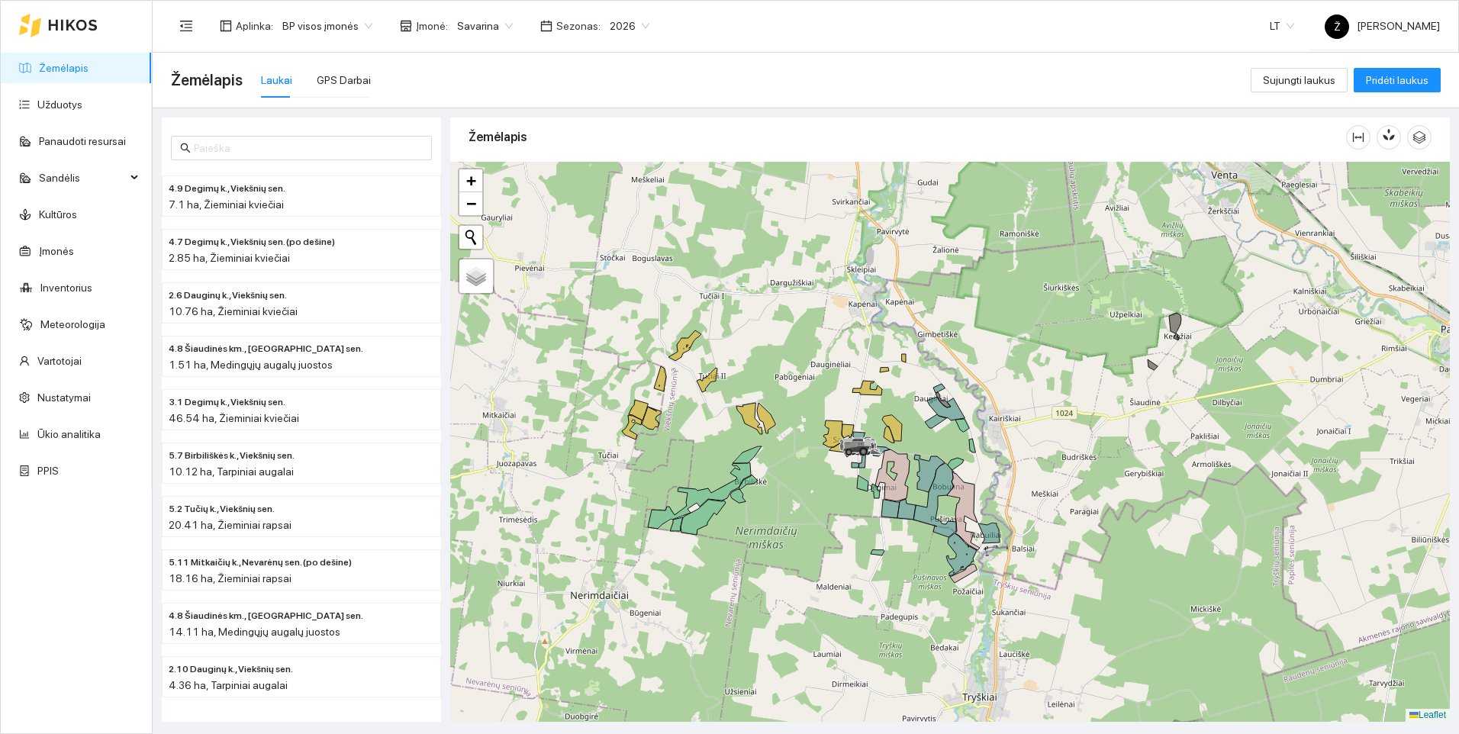
drag, startPoint x: 866, startPoint y: 431, endPoint x: 1003, endPoint y: 369, distance: 149.9
click at [1003, 369] on div at bounding box center [950, 442] width 1000 height 560
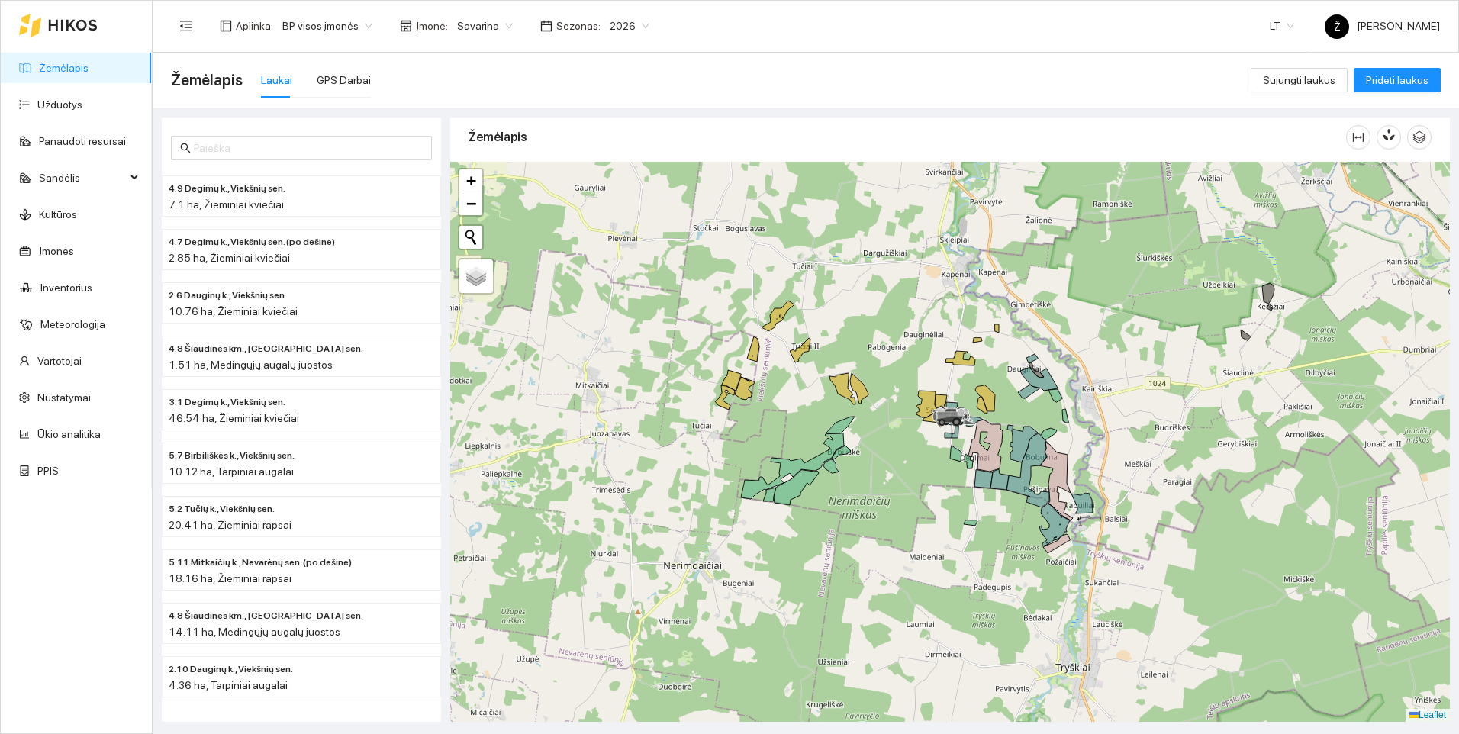
drag, startPoint x: 957, startPoint y: 376, endPoint x: 1055, endPoint y: 348, distance: 101.7
click at [1055, 348] on div at bounding box center [950, 442] width 1000 height 560
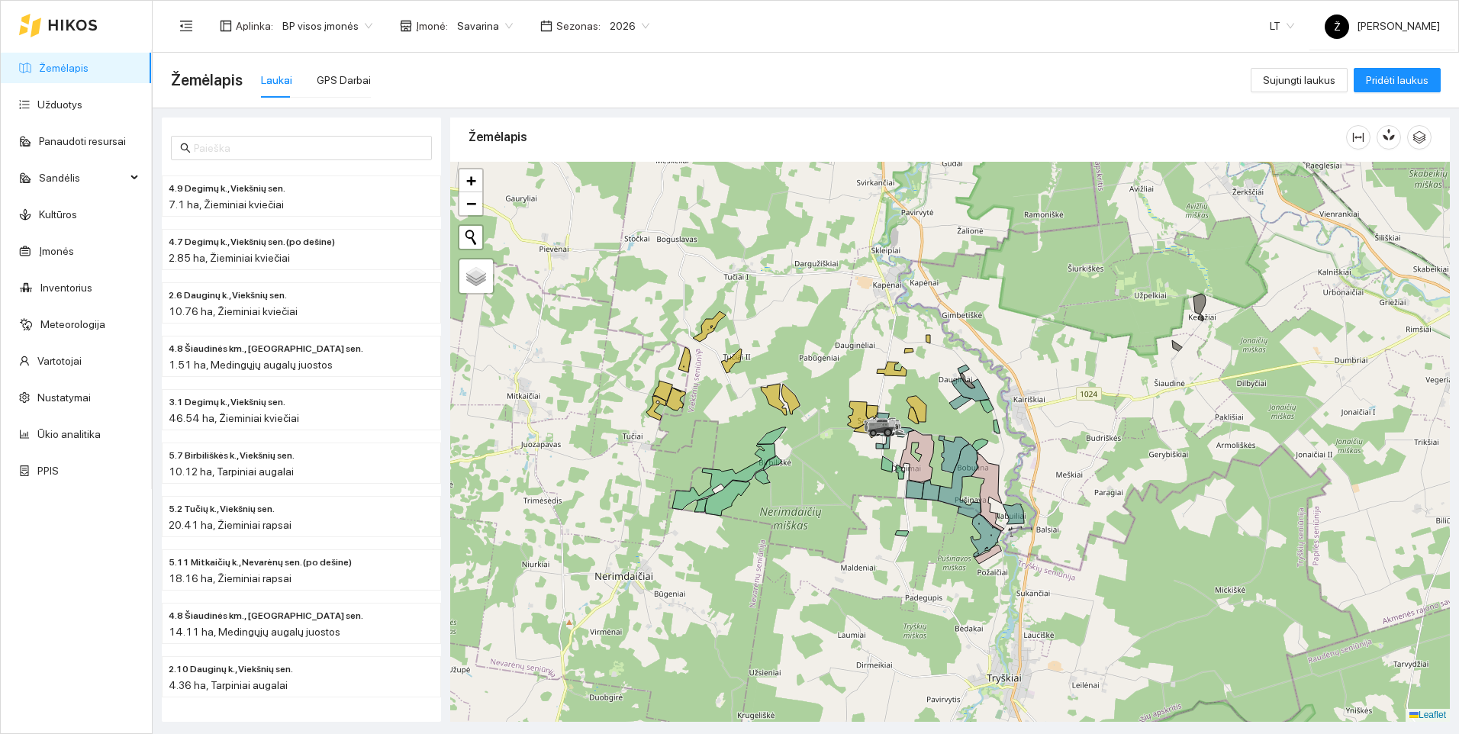
drag, startPoint x: 1088, startPoint y: 363, endPoint x: 1011, endPoint y: 375, distance: 77.9
click at [1011, 375] on div at bounding box center [950, 442] width 1000 height 560
